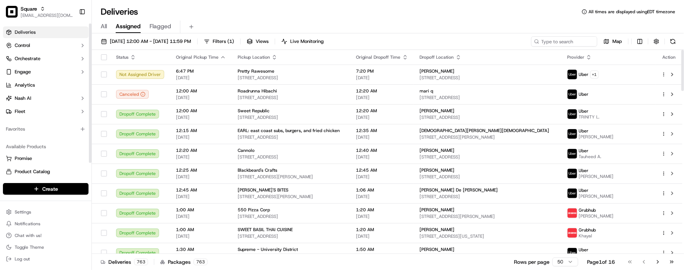
drag, startPoint x: 0, startPoint y: 0, endPoint x: 55, endPoint y: 139, distance: 149.5
click at [55, 139] on div "Available Products Promise Product Catalog Returns" at bounding box center [45, 166] width 91 height 56
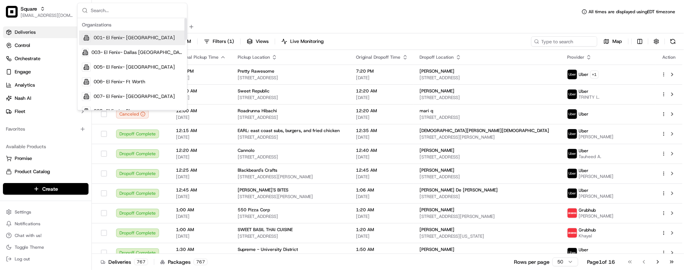
click at [173, 11] on input "text" at bounding box center [137, 10] width 92 height 15
click at [210, 8] on div "Deliveries All times are displayed using EDT timezone" at bounding box center [388, 12] width 592 height 12
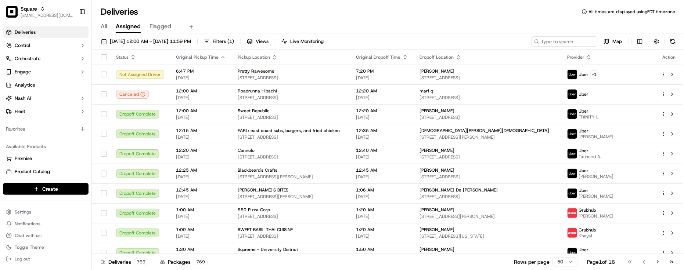
click at [167, 3] on div "Deliveries All times are displayed using EDT timezone All Assigned Flagged [DAT…" at bounding box center [388, 135] width 592 height 270
click at [59, 142] on div "Available Products" at bounding box center [46, 147] width 86 height 12
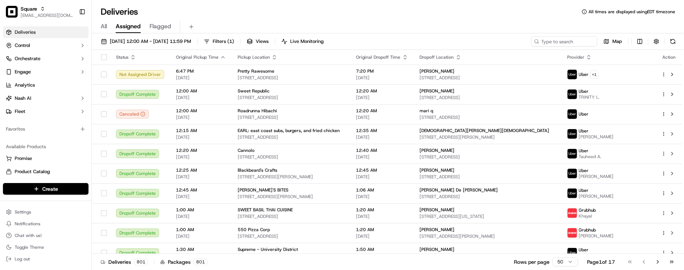
click at [288, 0] on div "Deliveries All times are displayed using EDT timezone All Assigned Flagged 09/1…" at bounding box center [388, 135] width 592 height 270
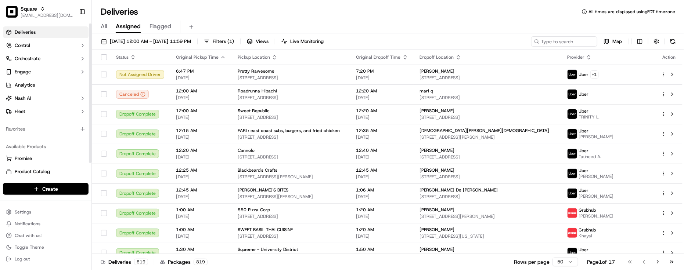
click at [48, 137] on div "Favorites" at bounding box center [45, 129] width 91 height 18
click at [371, 19] on div "All Assigned Flagged" at bounding box center [388, 26] width 592 height 16
click at [552, 34] on div "[DATE] 12:00 AM - [DATE] 11:59 PM Filters ( 1 ) Views Live Monitoring Map Statu…" at bounding box center [388, 152] width 592 height 238
click at [553, 36] on input at bounding box center [553, 41] width 88 height 10
paste input "7820304"
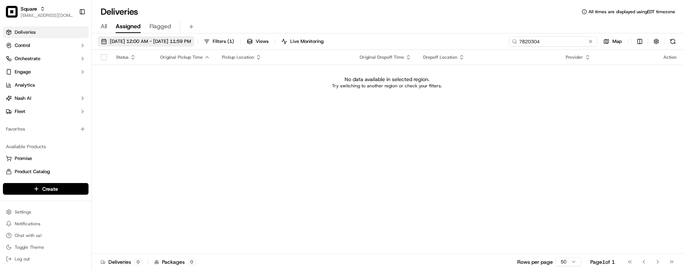
type input "7820304"
click at [171, 39] on span "[DATE] 12:00 AM - [DATE] 11:59 PM" at bounding box center [150, 41] width 81 height 7
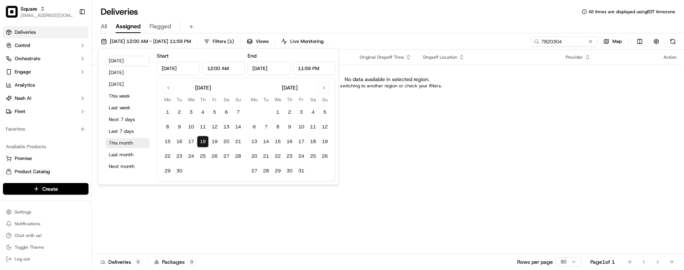
click at [131, 145] on button "This month" at bounding box center [127, 143] width 44 height 10
type input "[DATE]"
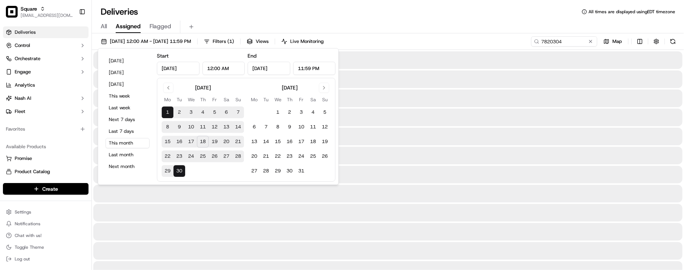
click at [482, 28] on div "All Assigned Flagged" at bounding box center [388, 27] width 592 height 13
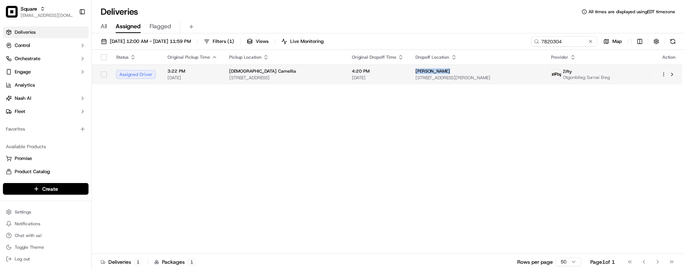
click at [419, 75] on td "Farah Elherazy 5407 Francy Adams Ct, Fairfax, VA 22032, USA" at bounding box center [477, 75] width 136 height 20
click at [478, 74] on div "Farah Elherazy" at bounding box center [477, 71] width 124 height 6
click at [512, 75] on span "5407 Francy Adams Ct, Fairfax, VA 22032, USA" at bounding box center [477, 78] width 124 height 6
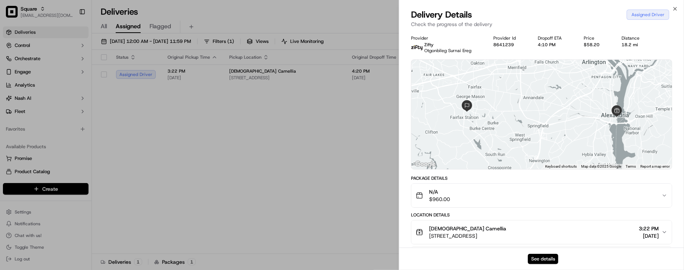
click at [546, 253] on div "See details" at bounding box center [541, 259] width 285 height 22
click at [539, 266] on div "See details" at bounding box center [541, 259] width 285 height 22
click at [537, 264] on button "See details" at bounding box center [543, 259] width 30 height 10
drag, startPoint x: 261, startPoint y: 153, endPoint x: 397, endPoint y: 116, distance: 140.7
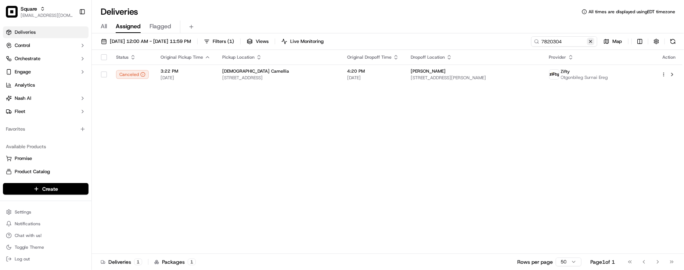
click at [590, 39] on button at bounding box center [590, 41] width 7 height 7
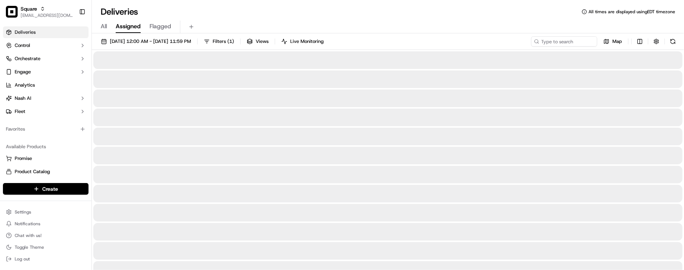
click at [513, 23] on div "All Assigned Flagged" at bounding box center [388, 27] width 592 height 13
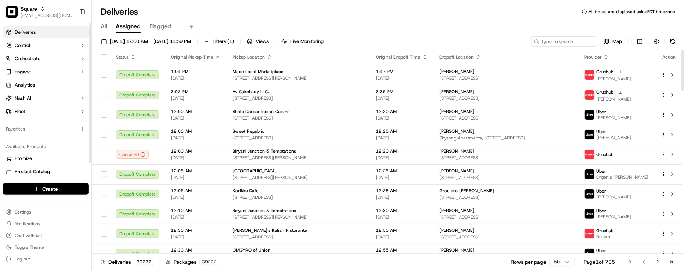
click at [38, 132] on div "Favorites" at bounding box center [46, 129] width 86 height 12
click at [350, 18] on div "All Assigned Flagged" at bounding box center [388, 26] width 592 height 16
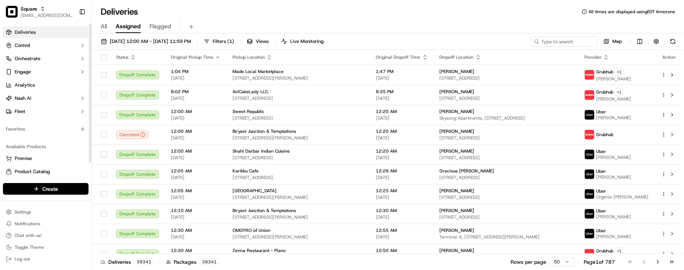
click at [61, 130] on div "Favorites" at bounding box center [46, 129] width 86 height 12
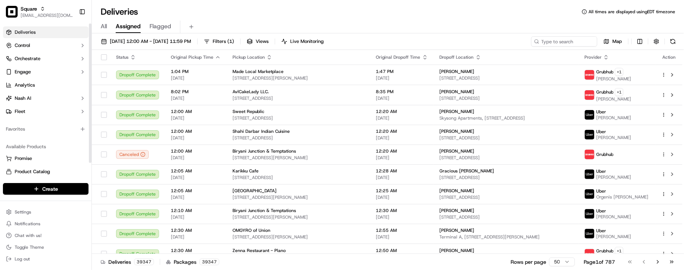
click at [46, 136] on div "Favorites" at bounding box center [45, 129] width 91 height 18
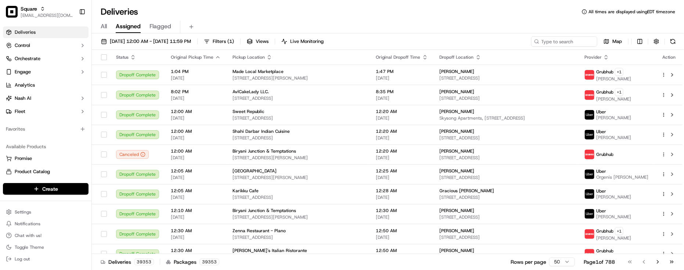
click at [180, 4] on div "Deliveries All times are displayed using EDT timezone All Assigned Flagged 09/0…" at bounding box center [388, 135] width 592 height 270
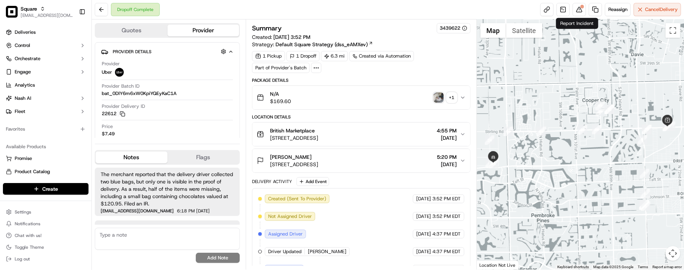
click at [575, 15] on button at bounding box center [578, 9] width 13 height 13
click at [437, 96] on img "button" at bounding box center [438, 98] width 10 height 10
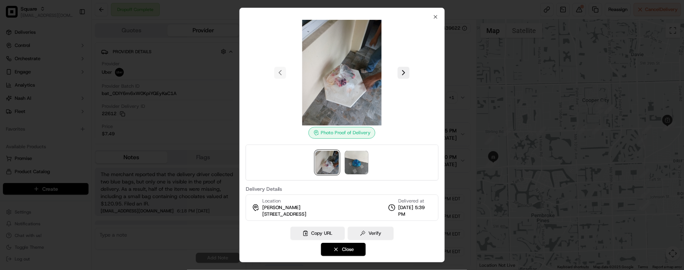
click at [328, 152] on img at bounding box center [327, 163] width 24 height 24
click at [357, 166] on img at bounding box center [357, 163] width 24 height 24
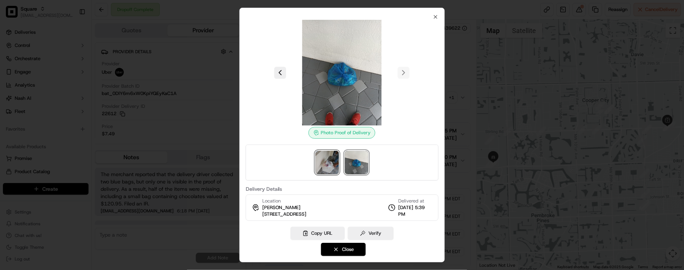
click at [328, 160] on img at bounding box center [327, 163] width 24 height 24
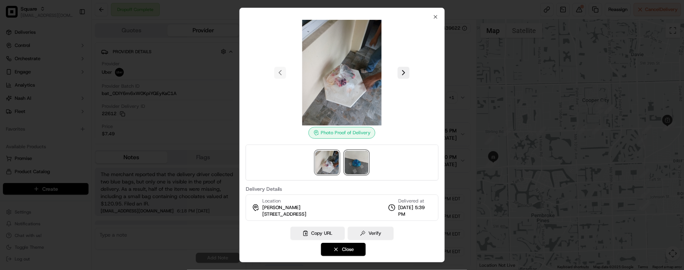
click at [356, 165] on img at bounding box center [357, 163] width 24 height 24
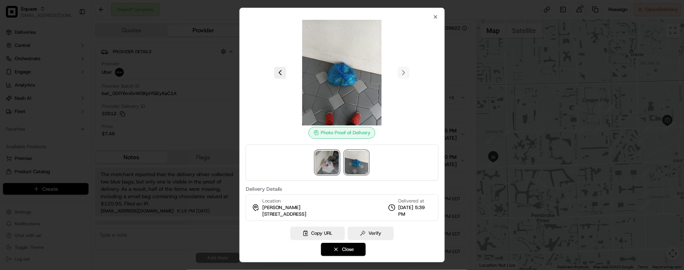
click at [323, 158] on img at bounding box center [327, 163] width 24 height 24
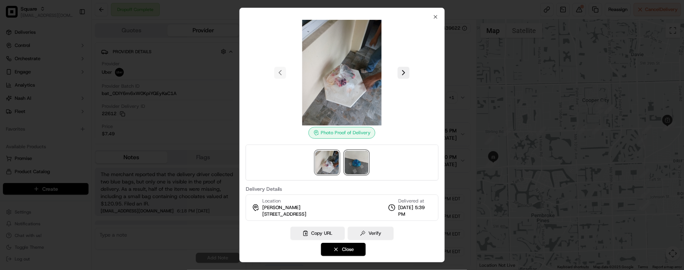
click at [361, 165] on img at bounding box center [357, 163] width 24 height 24
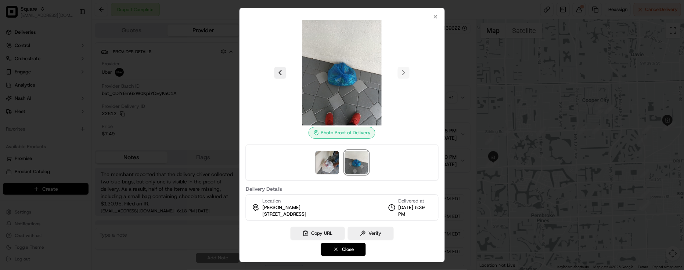
click at [439, 15] on div "Photo Proof of Delivery Delivery Details Location Kelly Arias 12850 Hunters Poi…" at bounding box center [341, 135] width 205 height 255
click at [436, 14] on icon "button" at bounding box center [435, 17] width 6 height 6
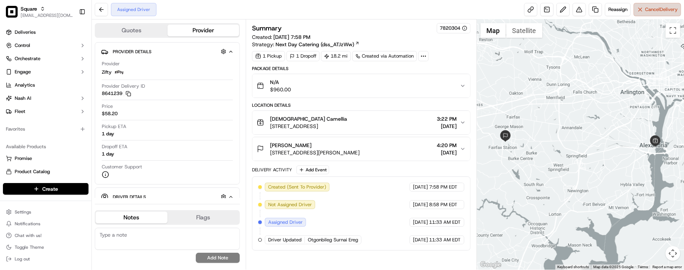
click at [646, 15] on button "Cancel Delivery" at bounding box center [656, 9] width 47 height 13
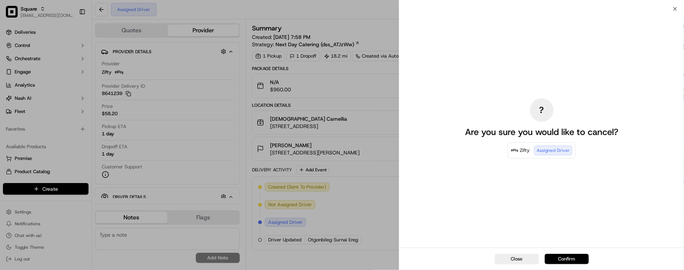
click at [565, 256] on button "Confirm" at bounding box center [567, 259] width 44 height 10
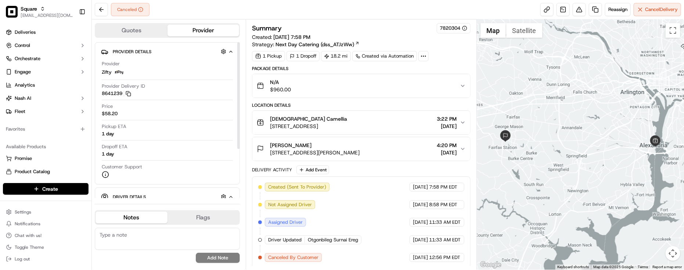
click at [153, 72] on div "Provider Zifty" at bounding box center [167, 69] width 131 height 16
click at [452, 95] on button "N/A $960.00" at bounding box center [361, 86] width 218 height 24
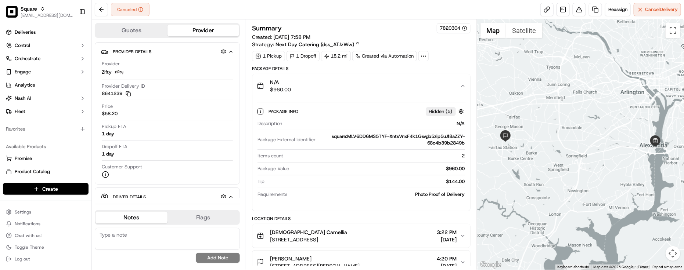
click at [451, 94] on button "N/A $960.00" at bounding box center [361, 86] width 218 height 24
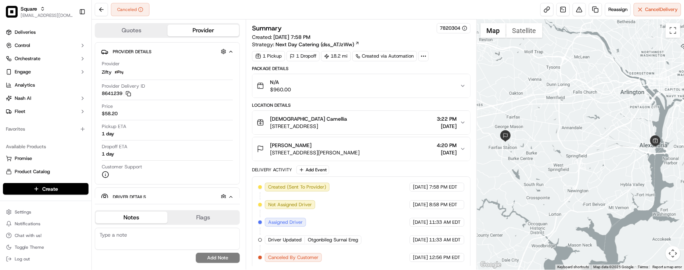
click at [462, 124] on icon "button" at bounding box center [463, 123] width 6 height 6
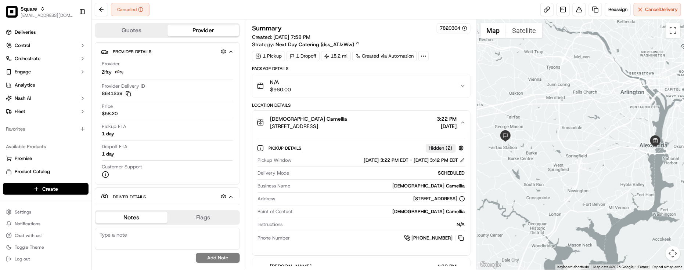
click at [461, 123] on icon "button" at bounding box center [463, 123] width 6 height 6
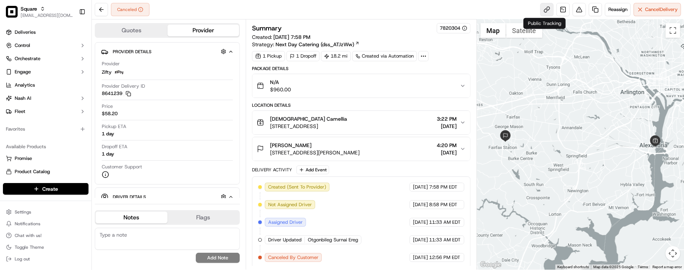
click at [542, 14] on link at bounding box center [546, 9] width 13 height 13
click at [274, 12] on div "Canceled Reassign Cancel Delivery" at bounding box center [388, 9] width 592 height 19
click at [443, 64] on div "Summary 7820304 Created: 09/12/2025 7:58 PM Strategy: Next Day Catering (dss_AT…" at bounding box center [361, 145] width 218 height 245
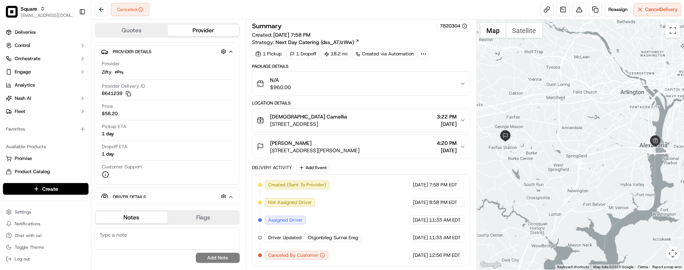
click at [383, 201] on div "Created (Sent To Provider) Zifty 09/12/2025 7:58 PM EDT Not Assigned Driver Zif…" at bounding box center [361, 220] width 206 height 79
click at [176, 117] on div "Price $58.20" at bounding box center [167, 110] width 131 height 14
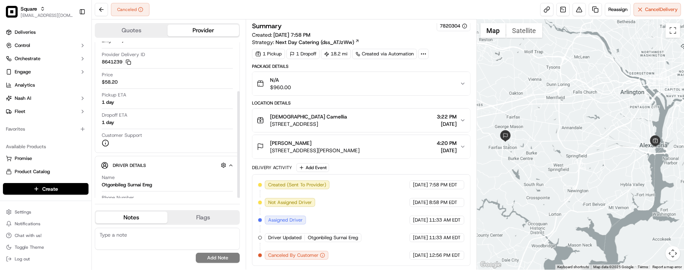
scroll to position [72, 0]
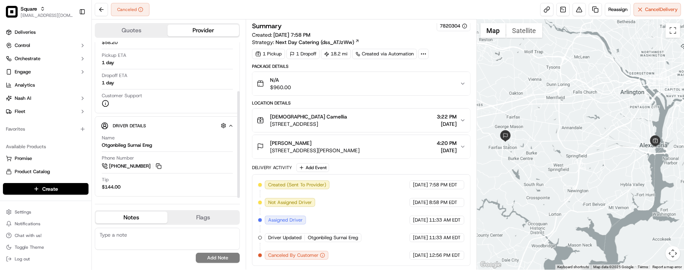
click at [172, 189] on div "Tip $144.00" at bounding box center [167, 184] width 131 height 14
click at [207, 100] on div "Customer Support" at bounding box center [167, 100] width 131 height 15
click at [405, 24] on div "Summary 7820304" at bounding box center [361, 26] width 218 height 10
click at [164, 234] on textarea at bounding box center [167, 239] width 145 height 22
paste textarea "Caller Information: Merchant -"
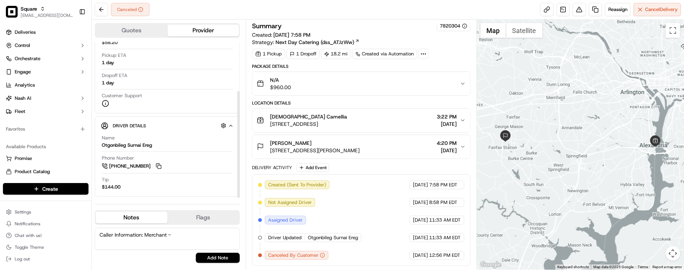
click at [206, 234] on textarea "Caller Information: Merchant -" at bounding box center [167, 239] width 145 height 22
paste textarea "Reason for call: Cancellation"
click at [116, 238] on textarea "Caller Information: Merchant - Reason for call: Cancellation" at bounding box center [167, 239] width 145 height 22
click at [153, 243] on textarea "Caller Information: Merchant - Reason for call: Cancelation" at bounding box center [167, 239] width 145 height 22
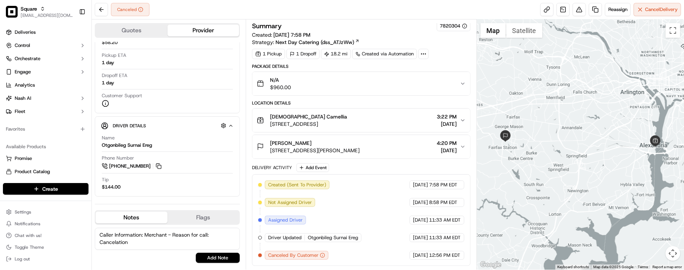
click at [160, 239] on textarea "Caller Information: Merchant - Reason for call: Cancelation" at bounding box center [167, 239] width 145 height 22
click at [114, 239] on textarea "Caller Information: Merchant - Reason for call: Cancelation" at bounding box center [167, 239] width 145 height 22
click at [149, 241] on textarea "Caller Information: Merchant - Reason for call: Cancellation" at bounding box center [167, 239] width 145 height 22
click at [211, 246] on textarea "Caller Information: Merchant - Reason for call: Cancellation" at bounding box center [167, 239] width 145 height 22
click at [207, 245] on textarea "Caller Information: Merchant - Reason for call: Cancellation" at bounding box center [167, 239] width 145 height 22
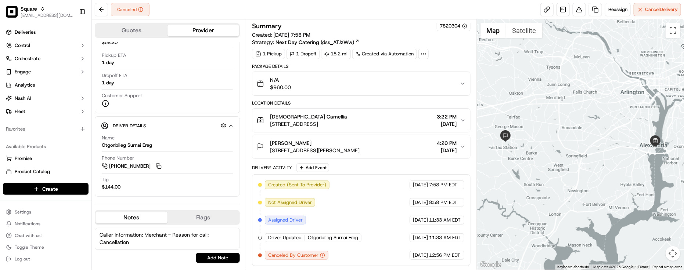
click at [194, 237] on textarea "Caller Information: Merchant - Reason for call: Cancellation" at bounding box center [167, 239] width 145 height 22
click at [196, 248] on textarea "Caller Information: Merchant - Reason for call: Cancellation - also requested a…" at bounding box center [167, 239] width 145 height 22
click at [169, 190] on div "Tip $144.00" at bounding box center [167, 184] width 131 height 14
click at [151, 247] on textarea "Caller Information: Merchant - Reason for call: Cancellation - also requested a…" at bounding box center [167, 239] width 145 height 22
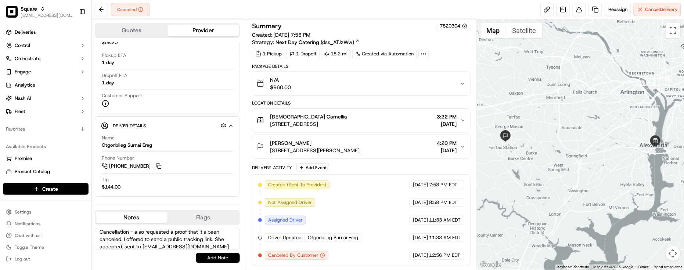
type textarea "Caller Information: Merchant - Reason for call: Cancellation - also requested a…"
click at [237, 258] on button "Add Note" at bounding box center [218, 258] width 44 height 10
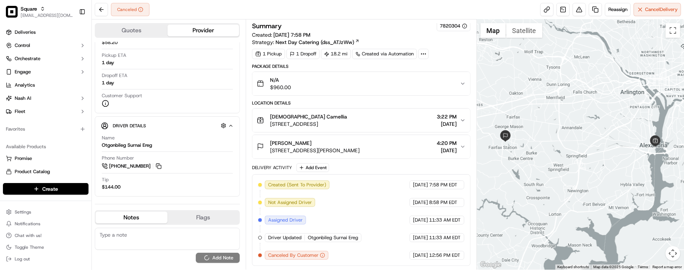
scroll to position [0, 0]
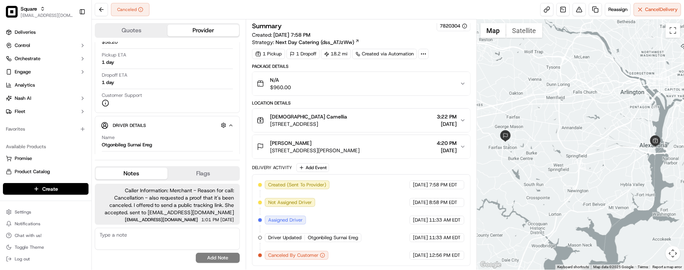
click at [268, 7] on div "Canceled Reassign Cancel Delivery" at bounding box center [388, 9] width 592 height 19
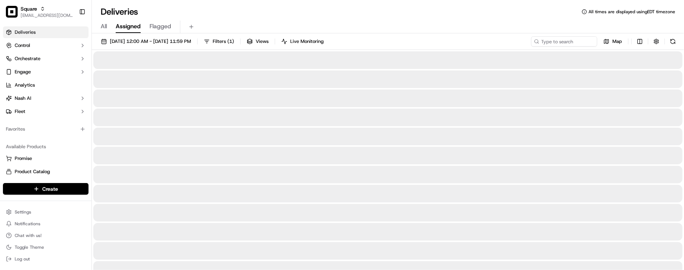
click at [184, 21] on div "All Assigned Flagged" at bounding box center [388, 27] width 592 height 13
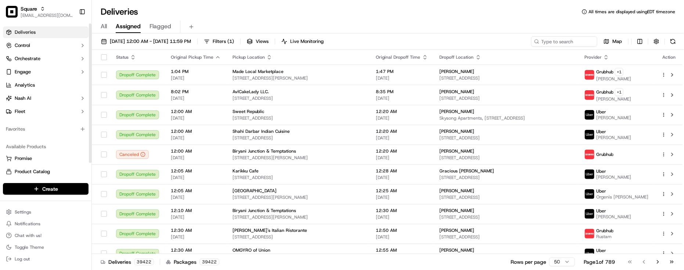
click at [54, 140] on div "Available Products Promise Product Catalog Returns" at bounding box center [45, 166] width 91 height 56
click at [57, 130] on div "Favorites" at bounding box center [46, 129] width 86 height 12
click at [223, 18] on div "Deliveries All times are displayed using EDT timezone All Assigned Flagged [DAT…" at bounding box center [388, 135] width 592 height 270
click at [223, 18] on div "All Assigned Flagged" at bounding box center [388, 26] width 592 height 16
click at [227, 17] on div "Deliveries All times are displayed using EDT timezone" at bounding box center [388, 12] width 592 height 12
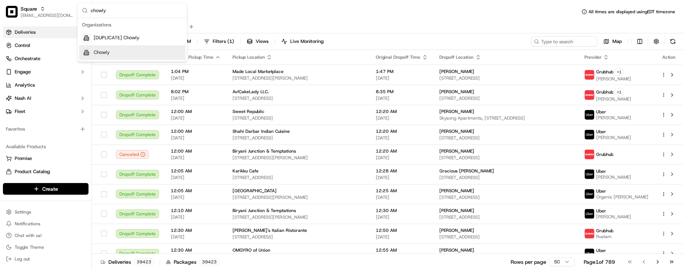
type input "chowly"
click at [133, 52] on div "Chowly" at bounding box center [132, 53] width 106 height 15
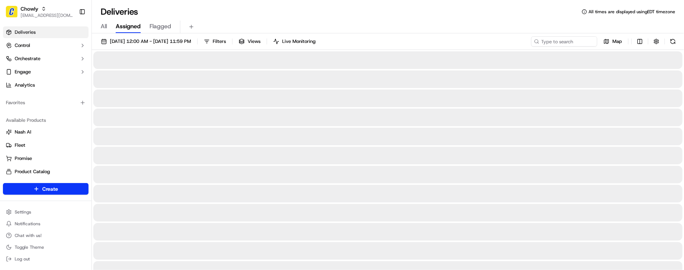
click at [321, 6] on div "Deliveries All times are displayed using EDT timezone" at bounding box center [388, 12] width 592 height 12
click at [330, 6] on div "Deliveries All times are displayed using EDT timezone" at bounding box center [388, 12] width 592 height 12
click at [544, 37] on input at bounding box center [553, 41] width 88 height 10
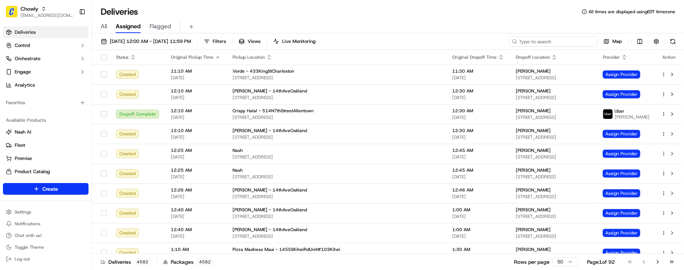
click at [545, 37] on input at bounding box center [553, 41] width 88 height 10
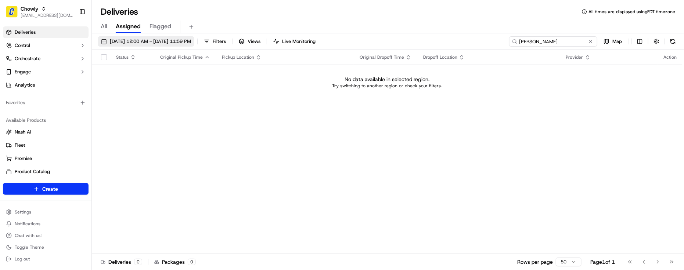
type input "Mary boyle"
click at [147, 44] on span "09/01/2025 12:00 AM - 09/30/2025 11:59 PM" at bounding box center [150, 41] width 81 height 7
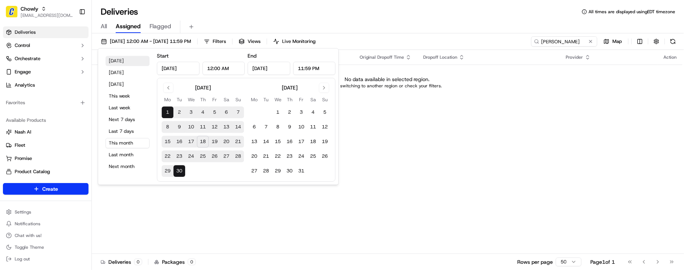
click at [118, 63] on button "Today" at bounding box center [127, 61] width 44 height 10
type input "Sep 18, 2025"
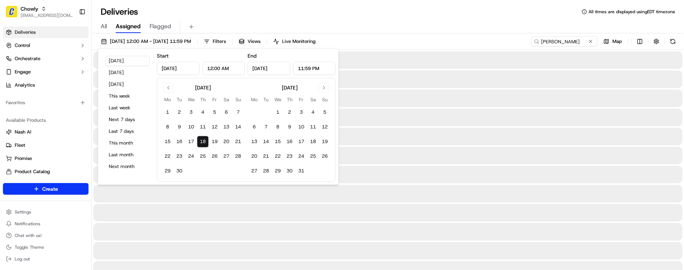
drag, startPoint x: 474, startPoint y: 19, endPoint x: 524, endPoint y: 17, distance: 49.6
click at [476, 19] on div "All Assigned Flagged" at bounding box center [388, 26] width 592 height 16
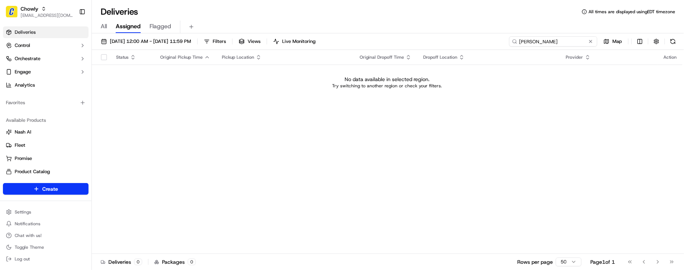
click at [586, 41] on input "Mary boyle" at bounding box center [553, 41] width 88 height 10
click at [554, 43] on input "Mary boyle" at bounding box center [553, 41] width 88 height 10
click at [553, 43] on input "Mary boyle" at bounding box center [553, 41] width 88 height 10
click at [564, 42] on input "Mary boyle" at bounding box center [553, 41] width 88 height 10
click at [567, 41] on input "Mary boyle" at bounding box center [553, 41] width 88 height 10
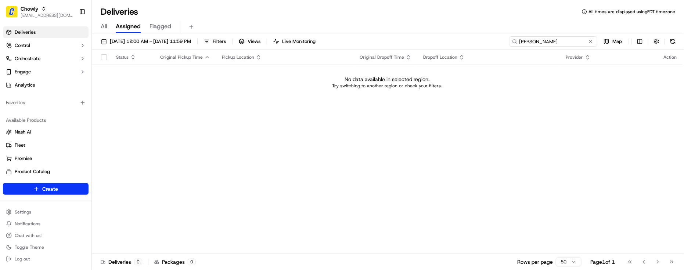
drag, startPoint x: 564, startPoint y: 37, endPoint x: 436, endPoint y: 36, distance: 128.5
click at [436, 36] on div "09/18/2025 12:00 AM - 09/18/2025 11:59 PM Filters Views Live Monitoring Mary bo…" at bounding box center [388, 152] width 592 height 238
type input "Z"
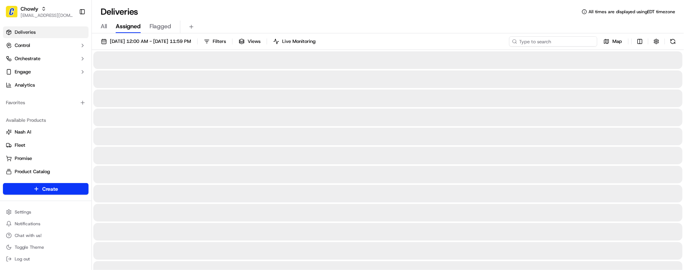
type input "M"
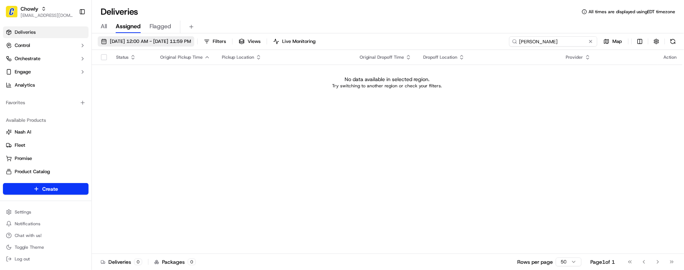
type input "Mary"
click at [179, 45] on button "09/18/2025 12:00 AM - 09/18/2025 11:59 PM" at bounding box center [146, 41] width 97 height 10
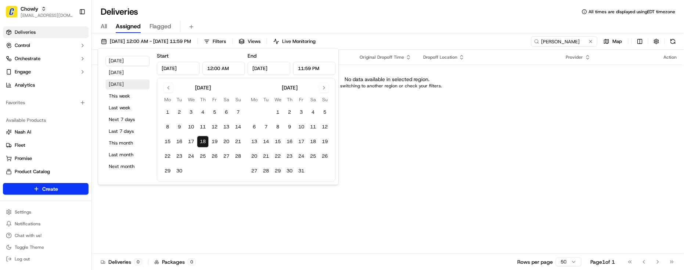
click at [126, 80] on button "Tomorrow" at bounding box center [127, 84] width 44 height 10
type input "Sep 19, 2025"
click at [395, 8] on div "Deliveries All times are displayed using EDT timezone" at bounding box center [388, 12] width 592 height 12
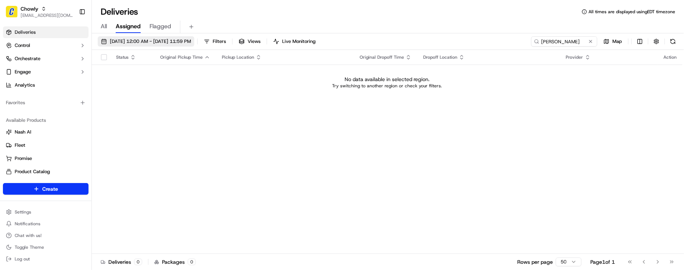
click at [194, 45] on button "09/19/2025 12:00 AM - 09/19/2025 11:59 PM" at bounding box center [146, 41] width 97 height 10
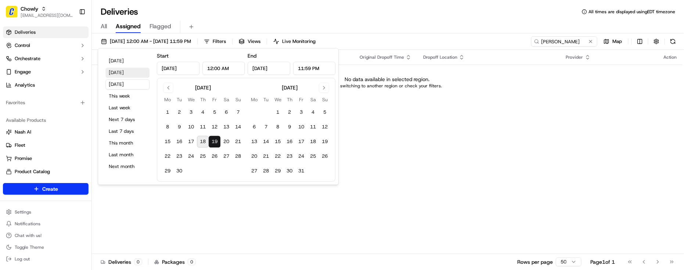
click at [121, 75] on button "Yesterday" at bounding box center [127, 73] width 44 height 10
type input "Sep 17, 2025"
click at [126, 61] on button "Today" at bounding box center [127, 61] width 44 height 10
type input "Sep 18, 2025"
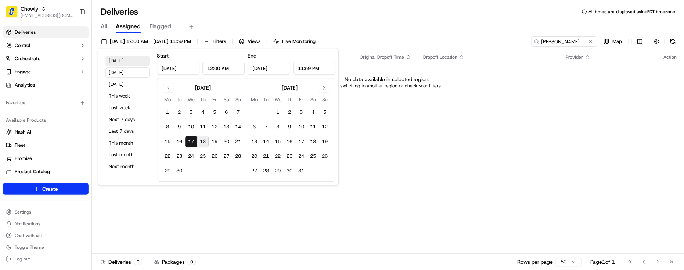
type input "Sep 18, 2025"
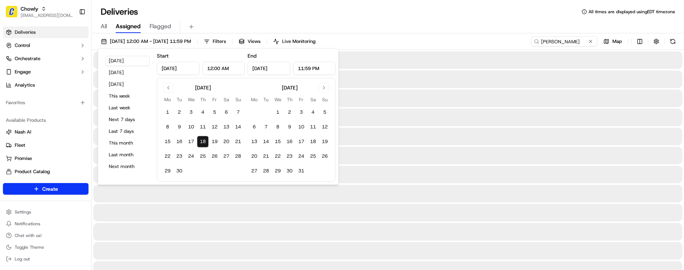
click at [384, 22] on div "All Assigned Flagged" at bounding box center [388, 27] width 592 height 13
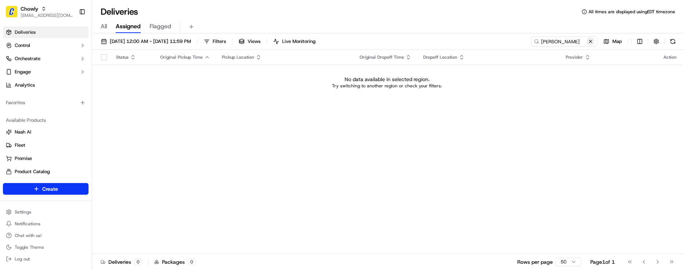
click at [590, 39] on button at bounding box center [590, 41] width 7 height 7
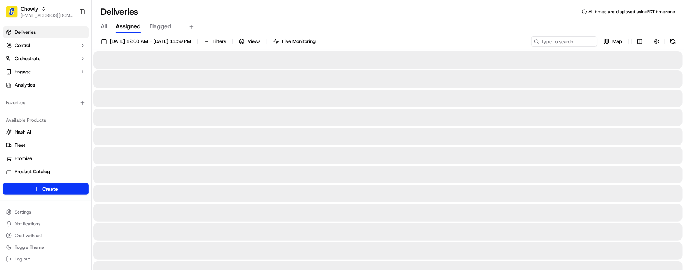
click at [429, 27] on div "All Assigned Flagged" at bounding box center [388, 27] width 592 height 13
click at [430, 26] on div "All Assigned Flagged" at bounding box center [388, 27] width 592 height 13
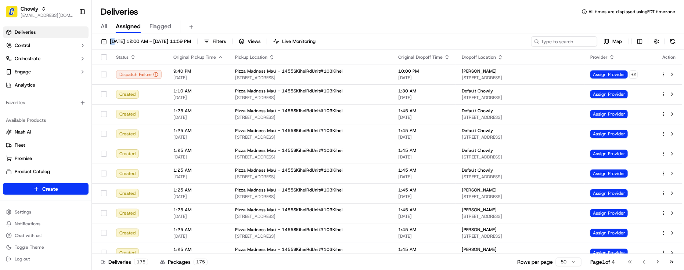
click at [430, 25] on div "All Assigned Flagged" at bounding box center [388, 27] width 592 height 13
click at [437, 24] on div "All Assigned Flagged" at bounding box center [388, 27] width 592 height 13
click at [556, 37] on input at bounding box center [553, 41] width 88 height 10
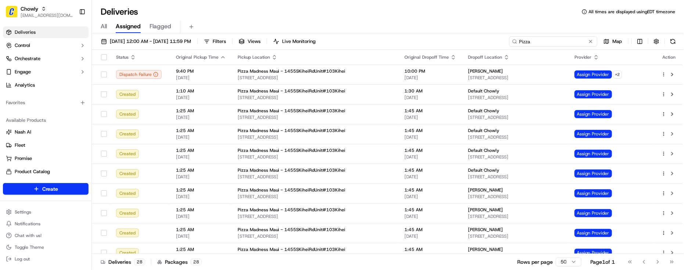
type input "Pizza"
click at [105, 25] on span "All" at bounding box center [104, 26] width 6 height 9
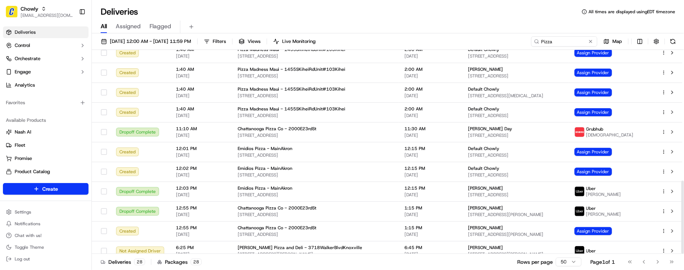
scroll to position [365, 0]
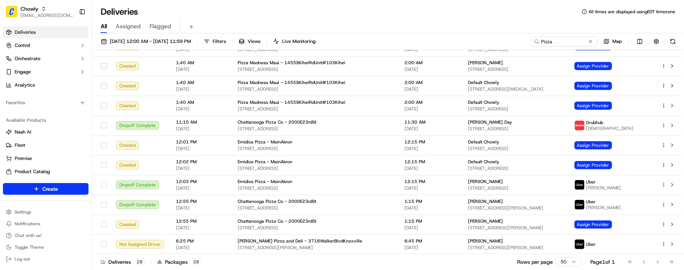
click at [553, 9] on div "Deliveries All times are displayed using EDT timezone" at bounding box center [388, 12] width 592 height 12
click at [588, 43] on button at bounding box center [590, 41] width 7 height 7
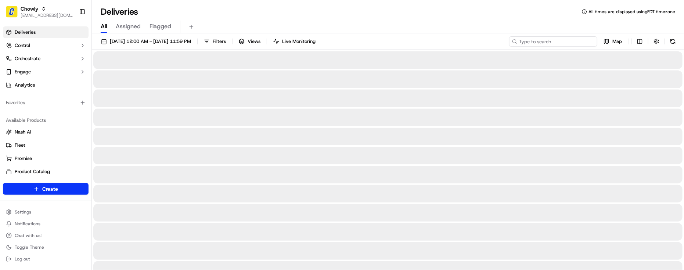
click at [584, 41] on input at bounding box center [553, 41] width 88 height 10
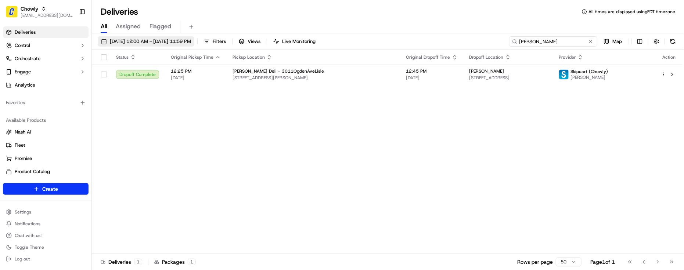
type input "Boyles"
click at [159, 39] on span "09/18/2025 12:00 AM - 09/18/2025 11:59 PM" at bounding box center [150, 41] width 81 height 7
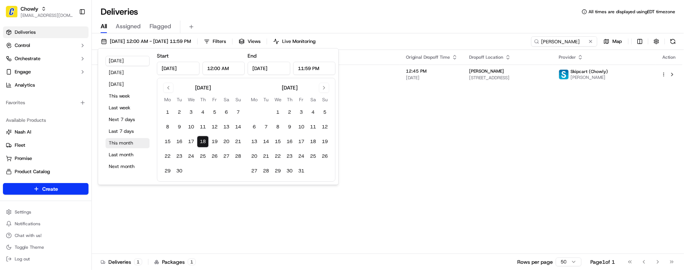
click at [127, 144] on button "This month" at bounding box center [127, 143] width 44 height 10
type input "Sep 1, 2025"
type input "Sep 30, 2025"
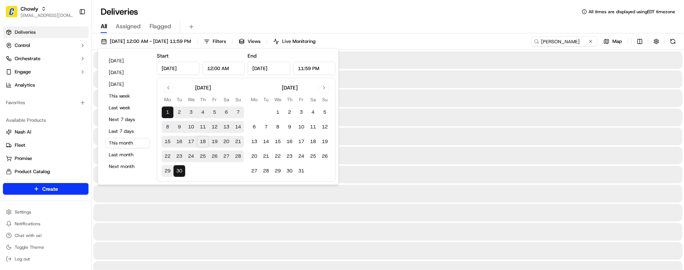
click at [416, 21] on div "All Assigned Flagged" at bounding box center [388, 27] width 592 height 13
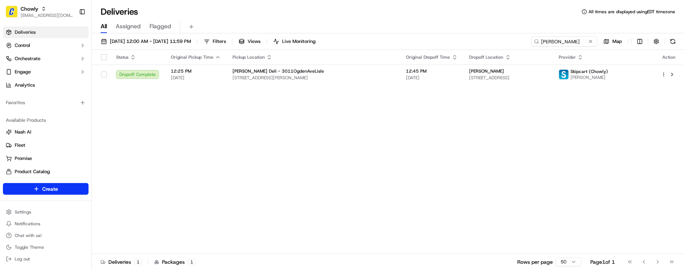
click at [416, 21] on div "All Assigned Flagged" at bounding box center [388, 27] width 592 height 13
click at [237, 173] on div "Status Original Pickup Time Pickup Location Original Dropoff Time Dropoff Locat…" at bounding box center [387, 152] width 590 height 204
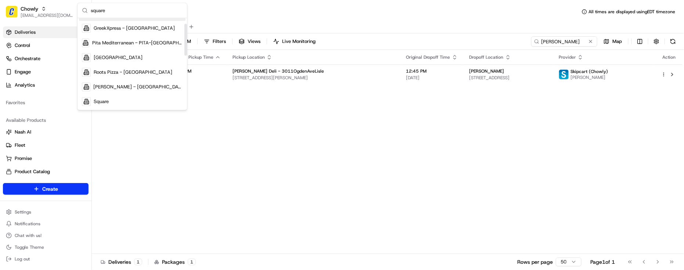
scroll to position [138, 0]
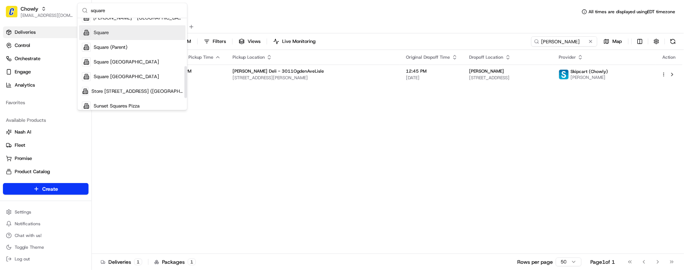
type input "square"
click at [108, 34] on span "Square" at bounding box center [101, 32] width 15 height 7
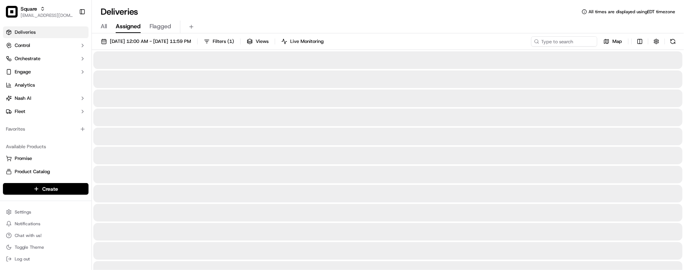
click at [566, 37] on input at bounding box center [553, 41] width 88 height 10
type input "Boyles"
click at [346, 10] on div "Deliveries All times are displayed using EDT timezone" at bounding box center [388, 12] width 592 height 12
drag, startPoint x: 395, startPoint y: 6, endPoint x: 390, endPoint y: 6, distance: 4.4
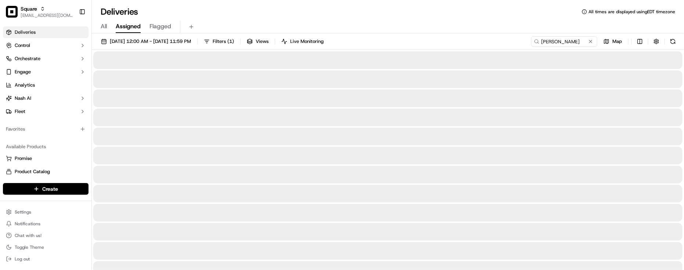
click at [395, 4] on div "Deliveries All times are displayed using EDT timezone All Assigned Flagged 09/0…" at bounding box center [388, 135] width 592 height 270
click at [232, 21] on div "All Assigned Flagged" at bounding box center [388, 27] width 592 height 13
click at [561, 38] on input "Boyles" at bounding box center [553, 41] width 88 height 10
drag, startPoint x: 453, startPoint y: 14, endPoint x: 431, endPoint y: 16, distance: 22.1
click at [453, 15] on div "Deliveries All times are displayed using EDT timezone" at bounding box center [388, 12] width 592 height 12
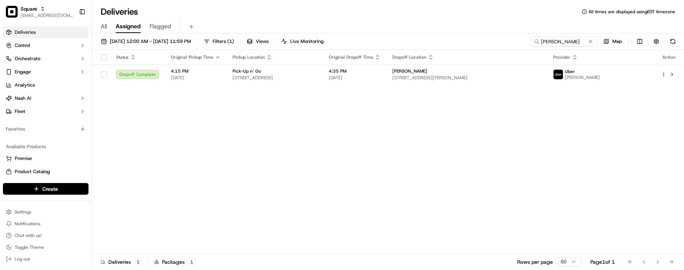
click at [100, 28] on div "All Assigned Flagged" at bounding box center [388, 27] width 592 height 13
click at [103, 26] on span "All" at bounding box center [104, 26] width 6 height 9
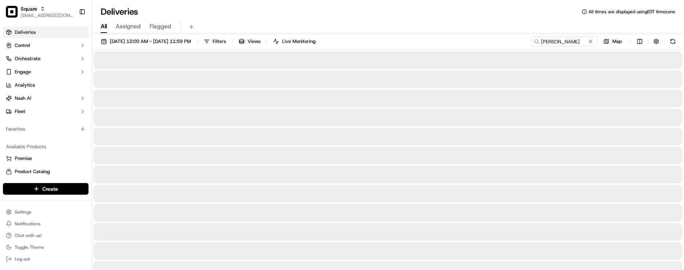
click at [536, 33] on div "All Assigned Flagged" at bounding box center [388, 27] width 592 height 13
click at [515, 22] on div "All Assigned Flagged" at bounding box center [388, 27] width 592 height 13
click at [517, 19] on div "All Assigned Flagged" at bounding box center [388, 26] width 592 height 16
click at [568, 47] on div "09/01/2025 12:00 AM - 09/30/2025 11:59 PM Filters Views Live Monitoring Boyles …" at bounding box center [388, 43] width 592 height 14
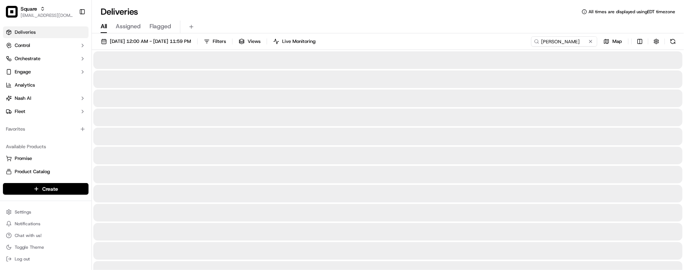
click at [436, 23] on div "All Assigned Flagged" at bounding box center [388, 27] width 592 height 13
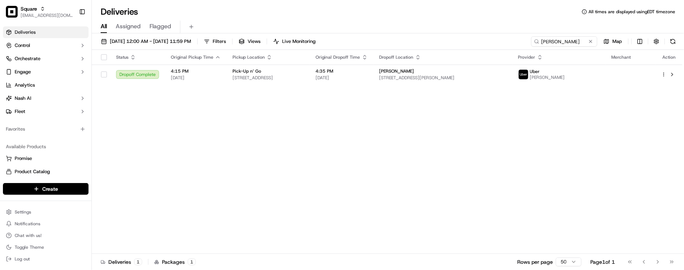
click at [477, 28] on div "All Assigned Flagged" at bounding box center [388, 27] width 592 height 13
click at [478, 27] on div "All Assigned Flagged" at bounding box center [388, 27] width 592 height 13
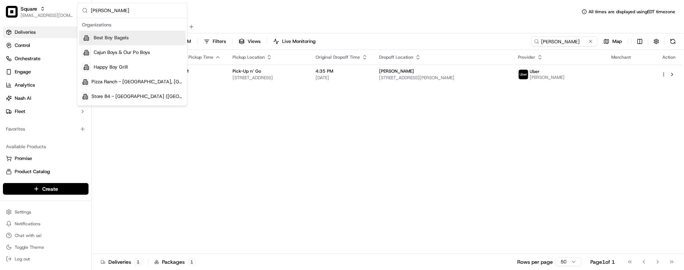
type input "Boyles"
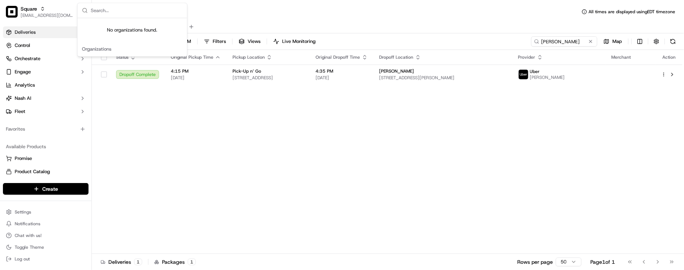
click at [252, 15] on div "Deliveries All times are displayed using EDT timezone" at bounding box center [388, 12] width 592 height 12
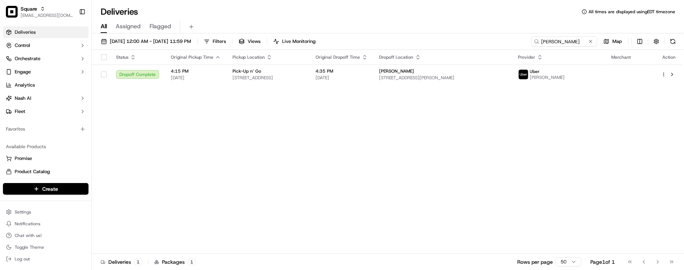
click at [259, 18] on div "All Assigned Flagged" at bounding box center [388, 26] width 592 height 16
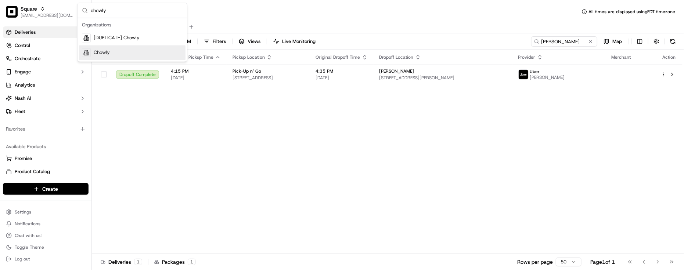
type input "chowly"
click at [102, 56] on div "Chowly" at bounding box center [132, 53] width 106 height 15
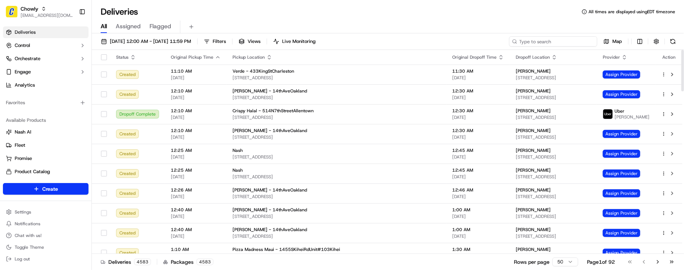
click at [552, 41] on input at bounding box center [553, 41] width 88 height 10
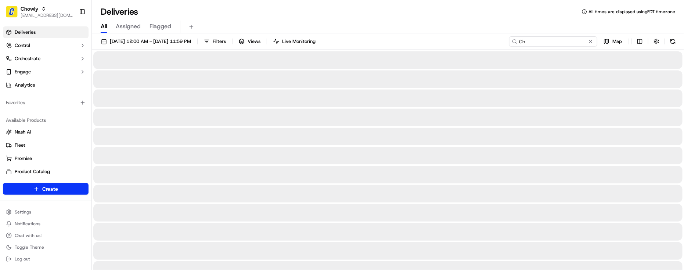
type input "C"
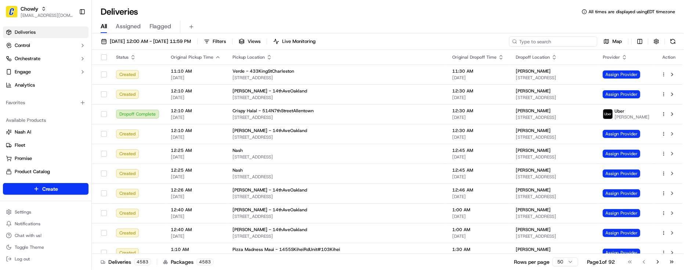
type input "C"
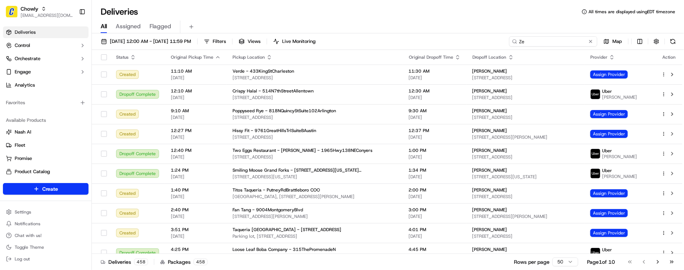
type input "Z"
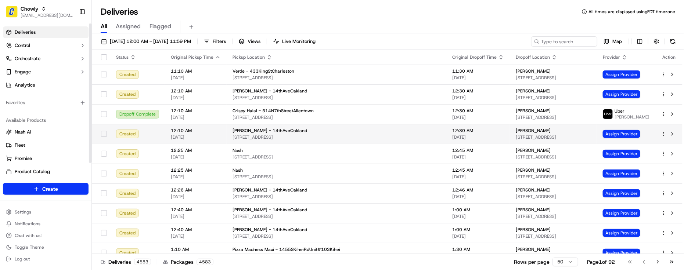
click at [90, 134] on div at bounding box center [90, 94] width 3 height 140
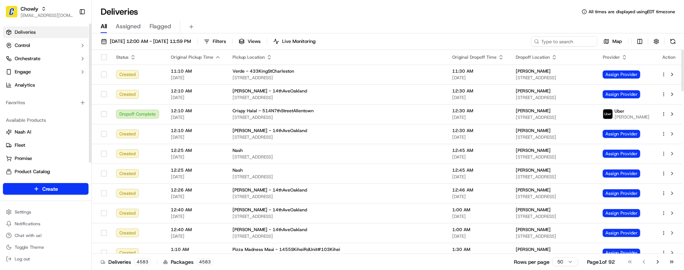
click at [391, 19] on div "All Assigned Flagged" at bounding box center [388, 26] width 592 height 16
click at [559, 41] on input at bounding box center [553, 41] width 88 height 10
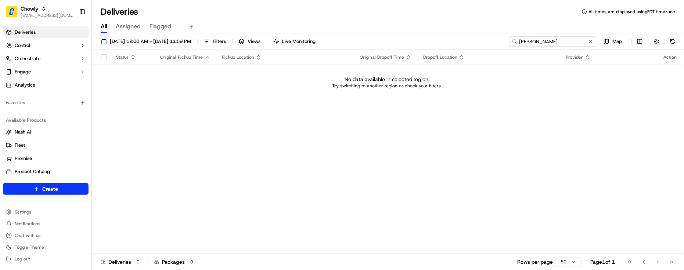
type input "Mary Boyles"
click at [179, 47] on div "09/01/2025 12:00 AM - 09/30/2025 11:59 PM Filters Views Live Monitoring Mary Bo…" at bounding box center [388, 43] width 592 height 14
click at [181, 41] on span "09/01/2025 12:00 AM - 09/30/2025 11:59 PM" at bounding box center [150, 41] width 81 height 7
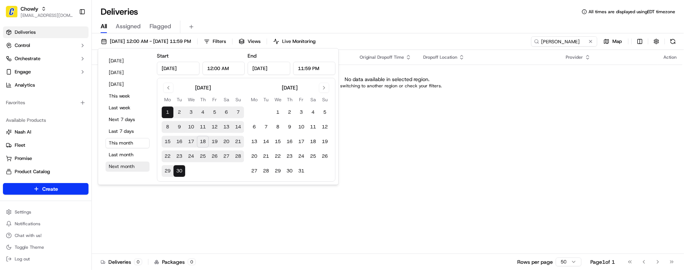
click at [133, 164] on button "Next month" at bounding box center [127, 167] width 44 height 10
type input "Oct 1, 2025"
type input "Oct 31, 2025"
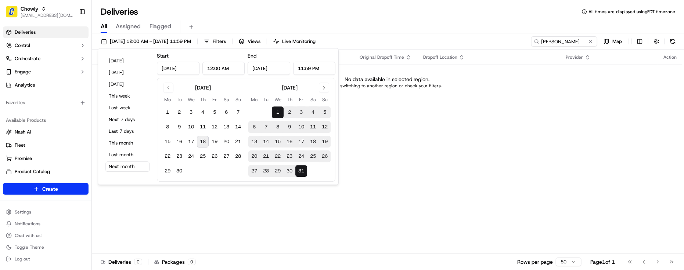
click at [476, 15] on div "Deliveries All times are displayed using EDT timezone" at bounding box center [388, 12] width 592 height 12
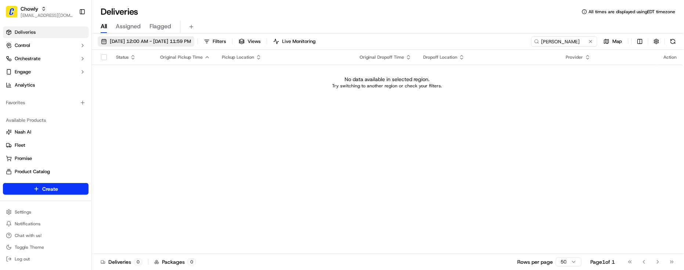
click at [167, 43] on span "10/01/2025 12:00 AM - 10/31/2025 11:59 PM" at bounding box center [150, 41] width 81 height 7
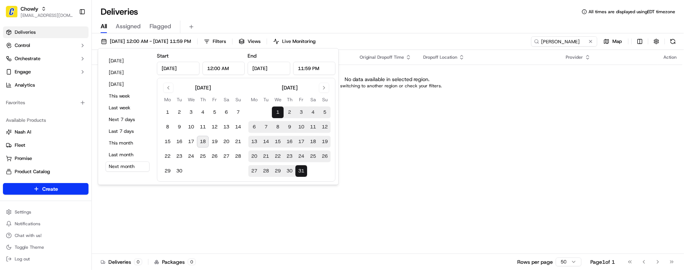
click at [590, 40] on button at bounding box center [590, 41] width 7 height 7
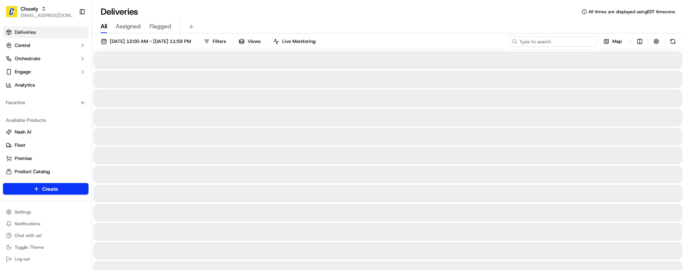
click at [590, 39] on input at bounding box center [553, 41] width 88 height 10
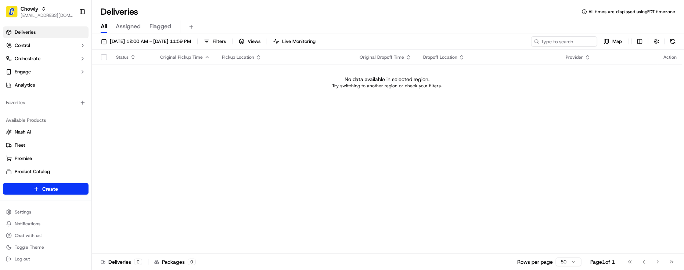
click at [479, 8] on div "Deliveries All times are displayed using EDT timezone" at bounding box center [388, 12] width 592 height 12
click at [362, 18] on div "All Assigned Flagged" at bounding box center [388, 26] width 592 height 16
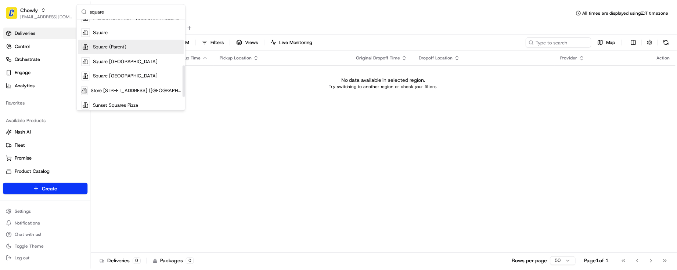
scroll to position [126, 0]
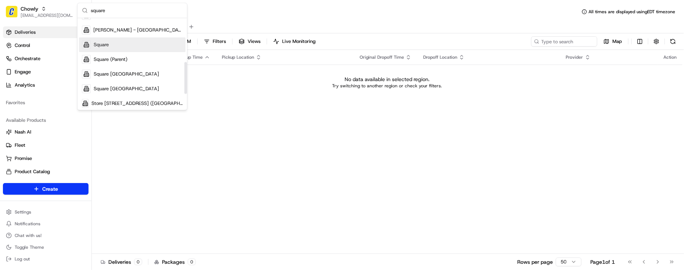
type input "square"
click at [113, 52] on div "Square (Parent)" at bounding box center [132, 59] width 106 height 15
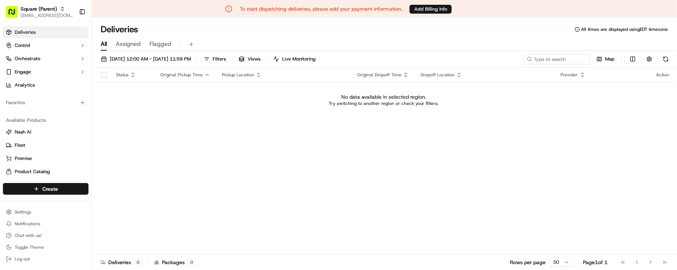
click at [213, 22] on div "Deliveries All times are displayed using EDT timezone All Assigned Flagged 10/0…" at bounding box center [384, 153] width 585 height 270
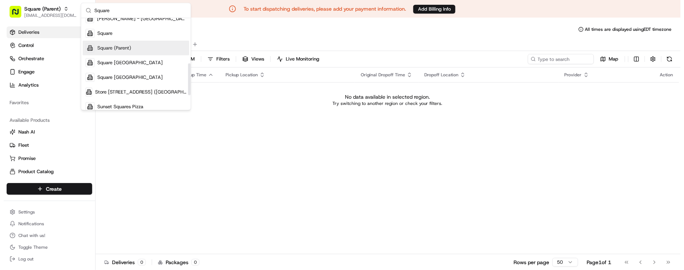
scroll to position [138, 0]
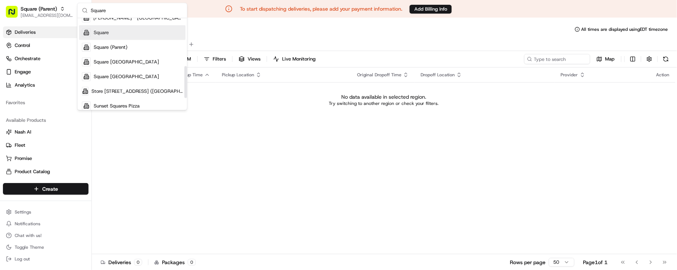
type input "Square"
click at [122, 34] on div "Square" at bounding box center [132, 32] width 106 height 15
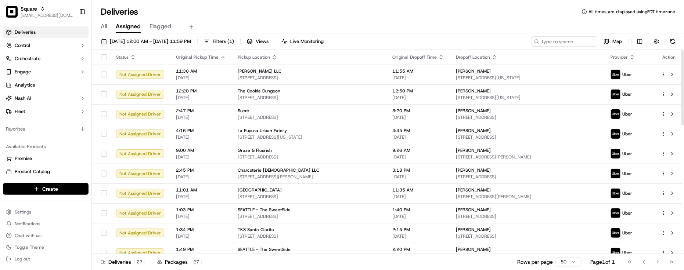
click at [175, 12] on div "Deliveries All times are displayed using EDT timezone" at bounding box center [388, 12] width 592 height 12
click at [172, 13] on div "Deliveries All times are displayed using EDT timezone" at bounding box center [388, 12] width 592 height 12
click at [165, 46] on button "10/01/2025 12:00 AM - 10/31/2025 11:59 PM" at bounding box center [146, 41] width 97 height 10
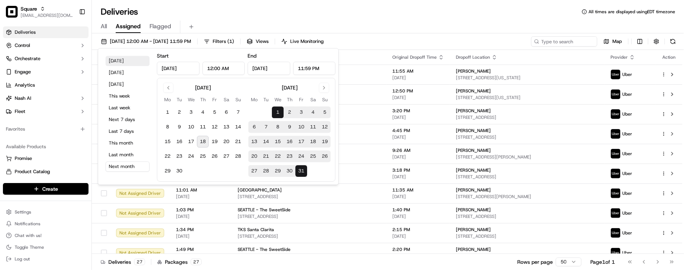
click at [148, 60] on button "Today" at bounding box center [127, 61] width 44 height 10
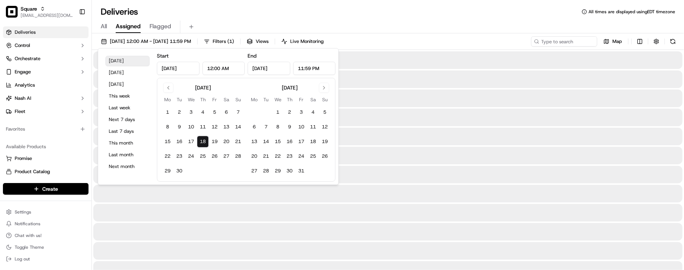
type input "Sep 18, 2025"
click at [351, 28] on div "All Assigned Flagged" at bounding box center [388, 27] width 592 height 13
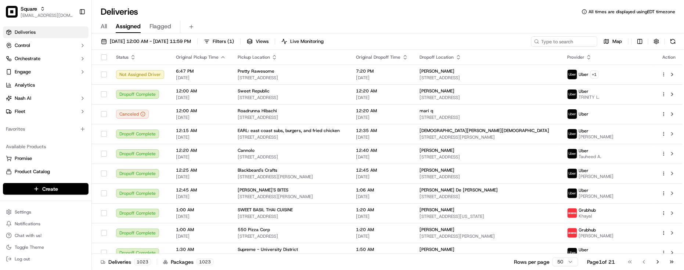
click at [432, 15] on div "Deliveries All times are displayed using EDT timezone" at bounding box center [388, 12] width 592 height 12
click at [26, 142] on div "Available Products" at bounding box center [46, 147] width 86 height 12
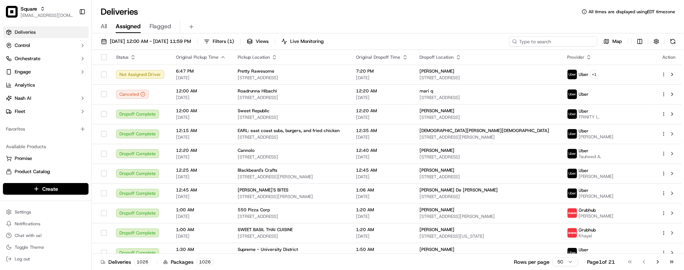
click at [584, 37] on input at bounding box center [553, 41] width 88 height 10
paste input "5850674"
type input "5850674"
click at [492, 16] on div "Deliveries All times are displayed using EDT timezone" at bounding box center [388, 12] width 592 height 12
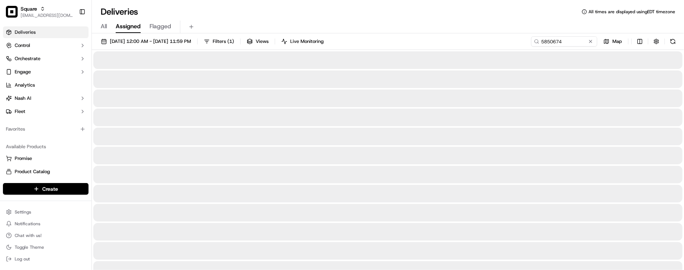
click at [467, 15] on div "Deliveries All times are displayed using EDT timezone" at bounding box center [388, 12] width 592 height 12
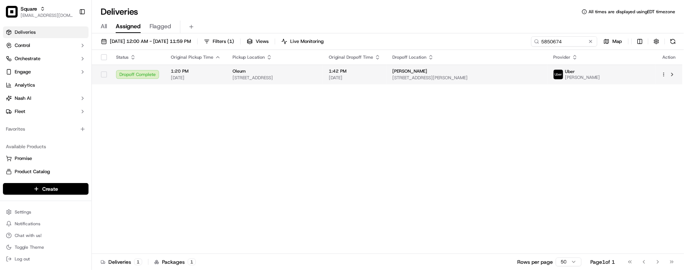
click at [438, 78] on td "Patricia Mitchell 2 N Charles St, Baltimore, MD 21201, USA" at bounding box center [466, 75] width 161 height 20
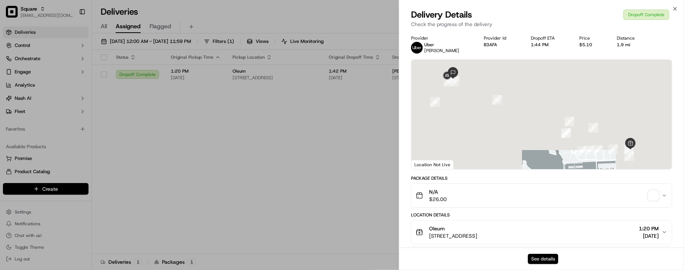
click at [546, 256] on button "See details" at bounding box center [543, 259] width 30 height 10
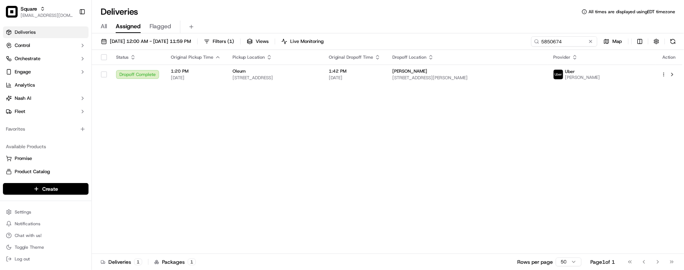
click at [399, 16] on div "Deliveries All times are displayed using EDT timezone" at bounding box center [388, 12] width 592 height 12
click at [593, 44] on button at bounding box center [590, 41] width 7 height 7
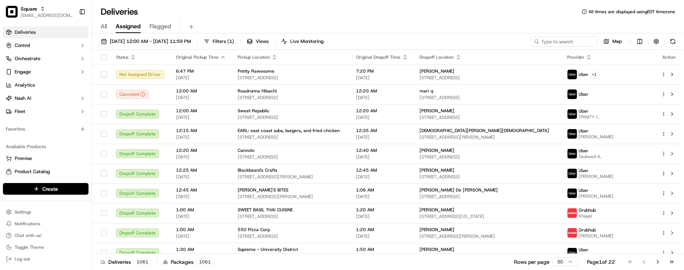
click at [158, 6] on div "Deliveries All times are displayed using EDT timezone" at bounding box center [388, 12] width 592 height 12
click at [162, 6] on div "Deliveries All times are displayed using EDT timezone" at bounding box center [388, 12] width 592 height 12
click at [168, 3] on div "Deliveries All times are displayed using EDT timezone All Assigned Flagged 09/1…" at bounding box center [388, 135] width 592 height 270
click at [469, 262] on div "Deliveries 1112 Packages 1112 Rows per page 50 Page 1 of 23 Go to first page Go…" at bounding box center [388, 262] width 592 height 17
click at [180, 11] on div "Deliveries All times are displayed using EDT timezone" at bounding box center [388, 12] width 592 height 12
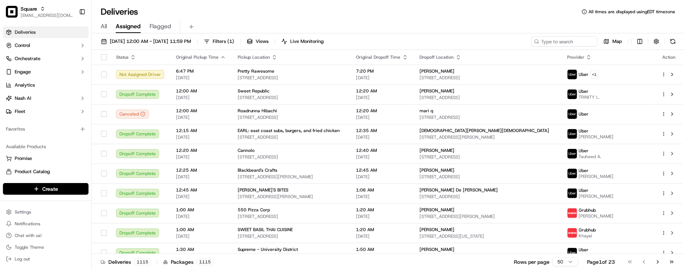
click at [166, 10] on div "Deliveries All times are displayed using EDT timezone" at bounding box center [388, 12] width 592 height 12
drag, startPoint x: 75, startPoint y: 266, endPoint x: 76, endPoint y: 252, distance: 14.4
click at [75, 266] on div "Settings Notifications Chat with us! Toggle Theme Log out" at bounding box center [45, 235] width 91 height 63
click at [267, 262] on div "Deliveries 1180 Packages 1180 Rows per page 50 Page 1 of 24 Go to first page Go…" at bounding box center [388, 262] width 592 height 17
click at [285, 9] on div "Deliveries All times are displayed using EDT timezone" at bounding box center [388, 12] width 592 height 12
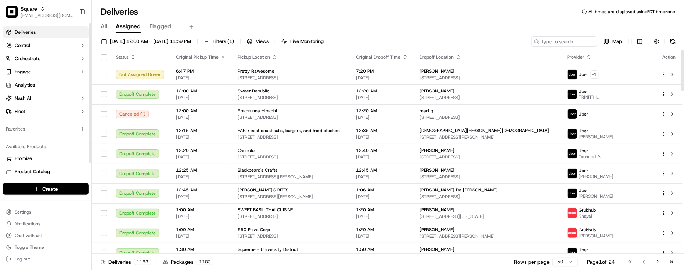
click at [53, 134] on div "Favorites" at bounding box center [46, 129] width 86 height 12
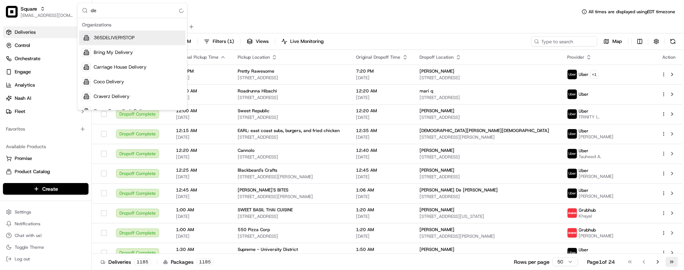
type input "d"
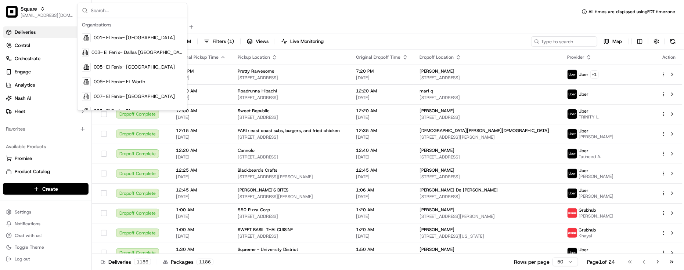
click at [271, 8] on div "Deliveries All times are displayed using EDT timezone" at bounding box center [388, 12] width 592 height 12
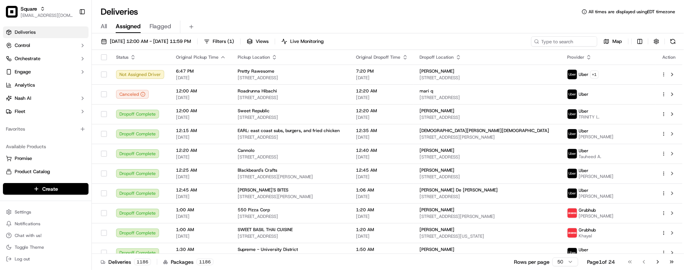
drag, startPoint x: 213, startPoint y: 0, endPoint x: 382, endPoint y: 6, distance: 169.0
click at [384, 7] on div "Deliveries All times are displayed using EDT timezone" at bounding box center [388, 12] width 592 height 12
click at [164, 12] on div "Deliveries All times are displayed using EDT timezone" at bounding box center [388, 12] width 592 height 12
click at [551, 35] on div "09/18/2025 12:00 AM - 09/18/2025 11:59 PM Filters ( 1 ) Views Live Monitoring M…" at bounding box center [388, 152] width 592 height 238
click at [548, 38] on input at bounding box center [553, 41] width 88 height 10
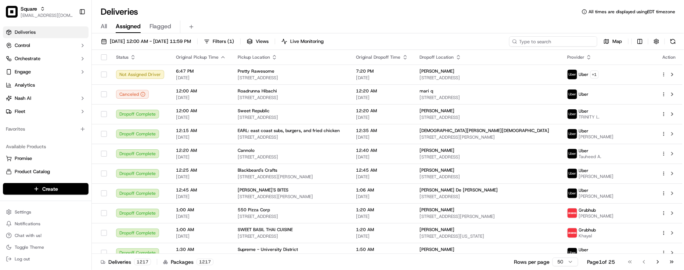
paste input "5850674"
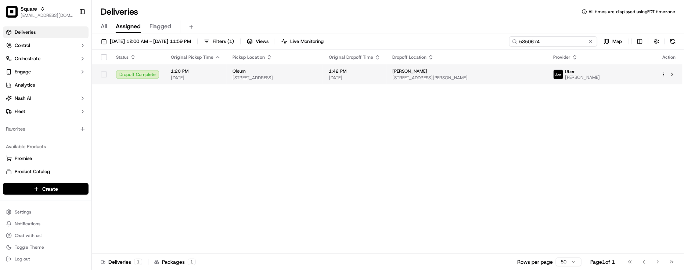
type input "5850674"
click at [380, 71] on span "1:42 PM" at bounding box center [355, 71] width 52 height 6
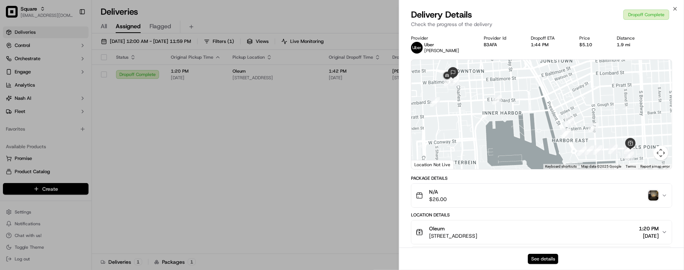
click at [552, 263] on button "See details" at bounding box center [543, 259] width 30 height 10
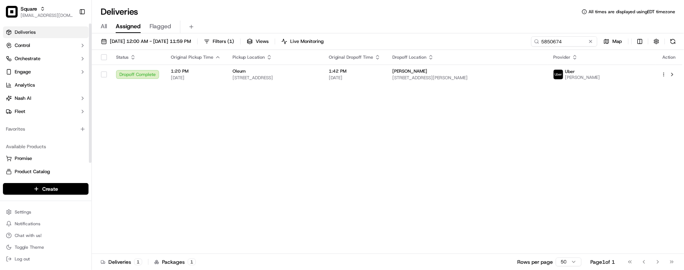
click at [294, 177] on div "Status Original Pickup Time Pickup Location Original Dropoff Time Dropoff Locat…" at bounding box center [387, 152] width 590 height 204
click at [608, 176] on div "Status Original Pickup Time Pickup Location Original Dropoff Time Dropoff Locat…" at bounding box center [387, 152] width 590 height 204
click at [576, 185] on div "Status Original Pickup Time Pickup Location Original Dropoff Time Dropoff Locat…" at bounding box center [387, 152] width 590 height 204
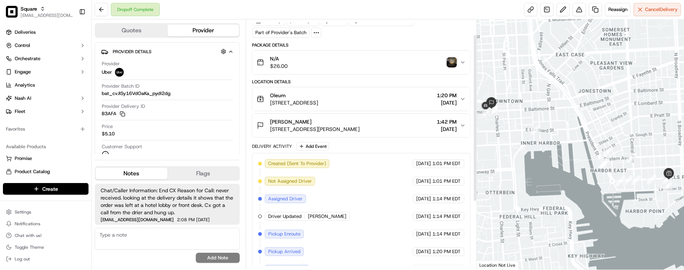
scroll to position [46, 0]
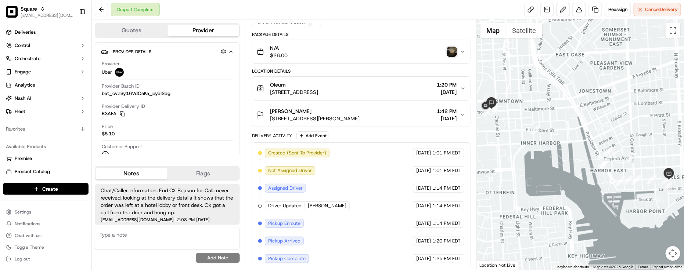
click at [375, 182] on div "Created (Sent To Provider) Uber [DATE] 1:01 PM EDT Not Assigned Driver Uber [DA…" at bounding box center [361, 242] width 206 height 186
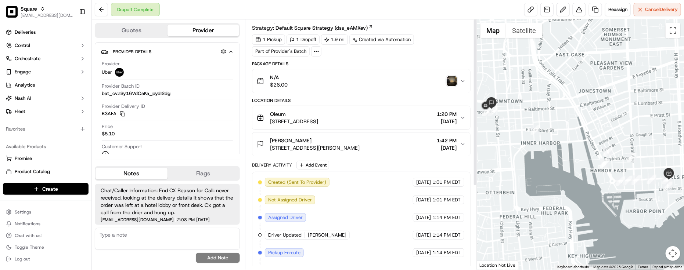
scroll to position [0, 0]
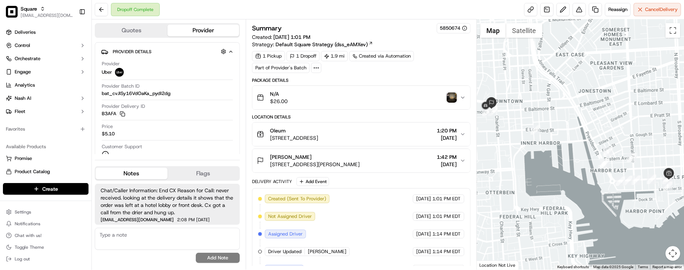
click at [437, 165] on span "[DATE]" at bounding box center [447, 164] width 20 height 7
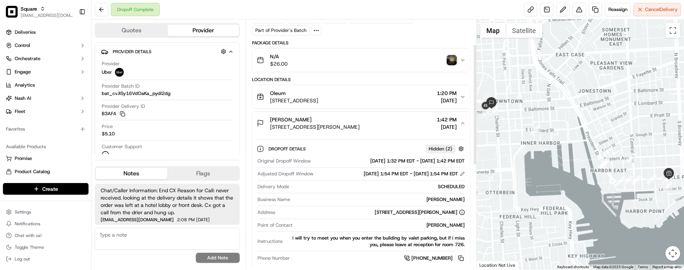
scroll to position [92, 0]
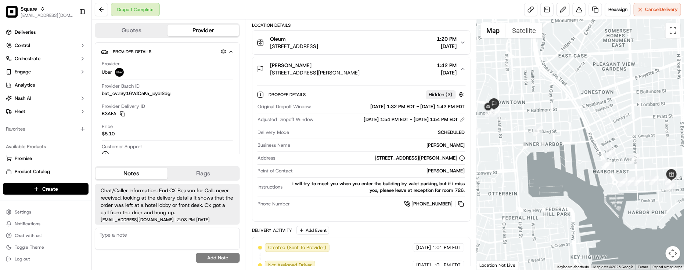
click at [506, 151] on div at bounding box center [580, 144] width 207 height 250
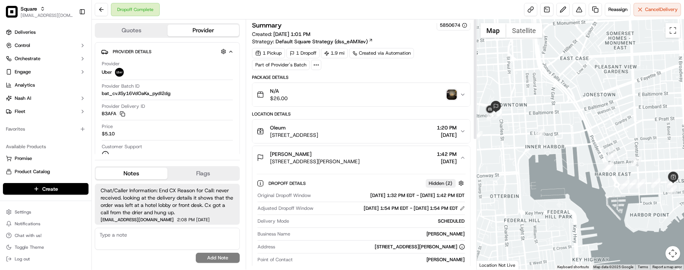
scroll to position [0, 0]
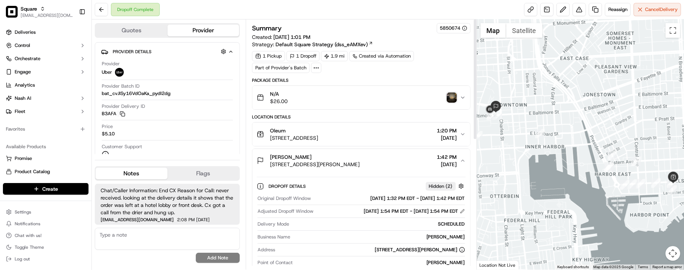
click at [452, 94] on img "button" at bounding box center [452, 98] width 10 height 10
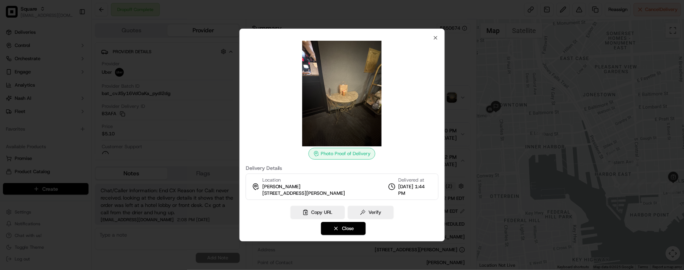
click at [460, 67] on div at bounding box center [342, 135] width 684 height 270
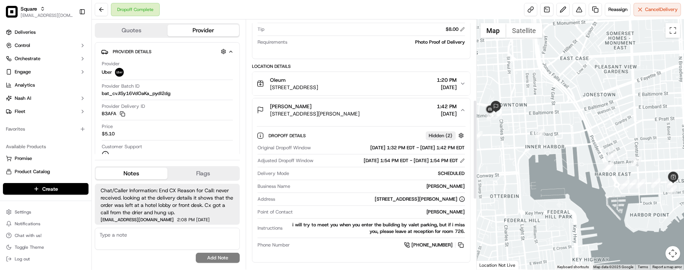
scroll to position [229, 0]
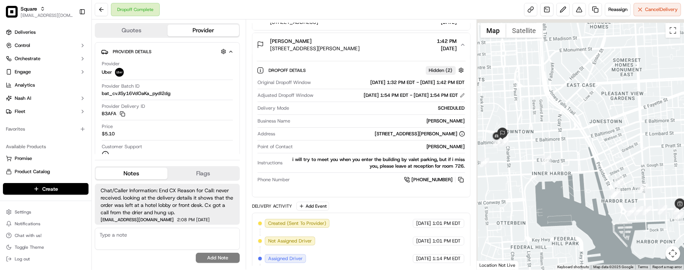
drag, startPoint x: 545, startPoint y: 130, endPoint x: 528, endPoint y: 142, distance: 21.5
click at [552, 157] on div at bounding box center [580, 144] width 207 height 250
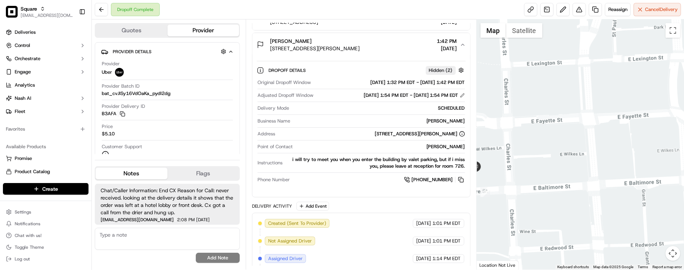
drag, startPoint x: 534, startPoint y: 137, endPoint x: 604, endPoint y: 65, distance: 100.5
click at [604, 65] on div at bounding box center [580, 144] width 207 height 250
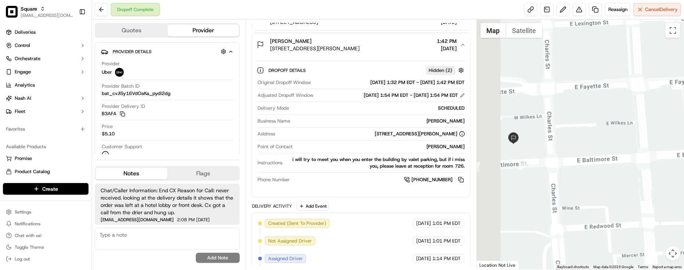
drag, startPoint x: 582, startPoint y: 88, endPoint x: 622, endPoint y: 73, distance: 42.3
click at [622, 73] on div at bounding box center [580, 144] width 207 height 250
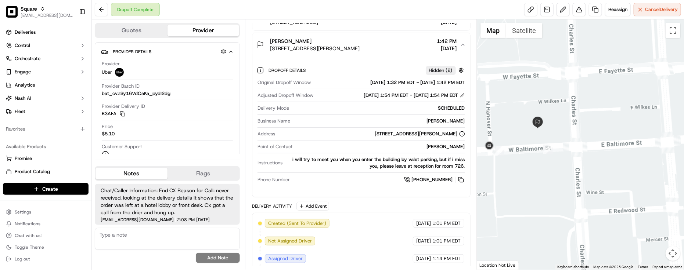
drag, startPoint x: 270, startPoint y: 48, endPoint x: 377, endPoint y: 53, distance: 107.3
click at [377, 52] on div "Patricia Mitchell 2 N Charles St, Baltimore, MD 21201, USA 1:42 PM 09/18/2025" at bounding box center [358, 44] width 203 height 15
copy span "[STREET_ADDRESS][PERSON_NAME]"
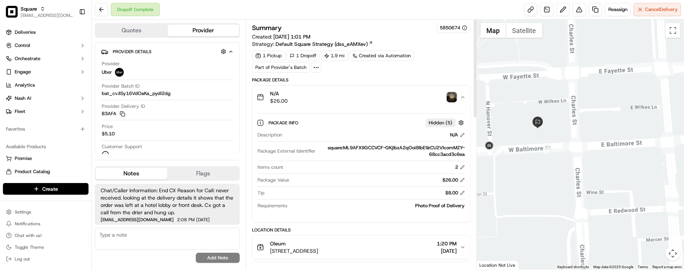
scroll to position [0, 0]
drag, startPoint x: 459, startPoint y: 104, endPoint x: 454, endPoint y: 104, distance: 5.2
click at [456, 104] on div "N/A $26.00" at bounding box center [358, 97] width 203 height 15
click at [452, 103] on img "button" at bounding box center [452, 98] width 10 height 10
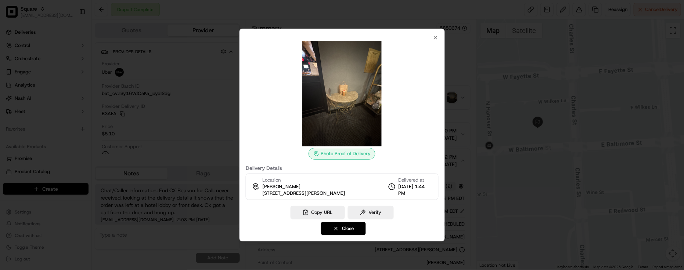
drag, startPoint x: 329, startPoint y: 212, endPoint x: 329, endPoint y: 199, distance: 13.2
click at [329, 212] on button "Copy URL" at bounding box center [317, 212] width 54 height 13
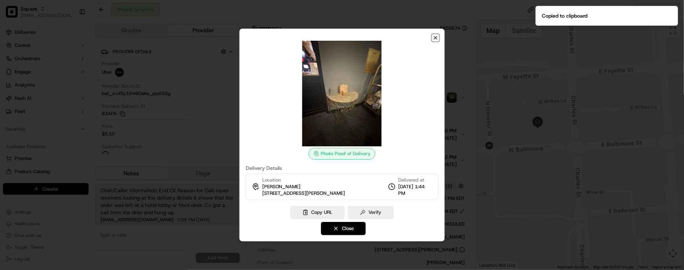
click at [433, 38] on icon "button" at bounding box center [435, 38] width 6 height 6
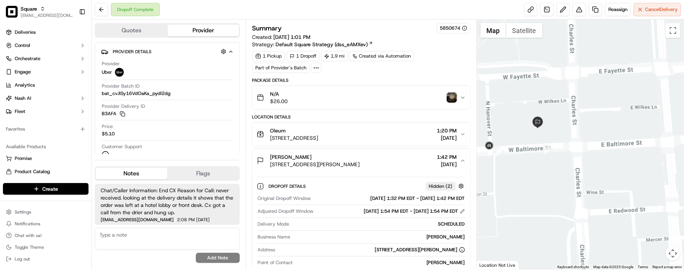
click at [371, 119] on div "Location Details" at bounding box center [361, 117] width 218 height 6
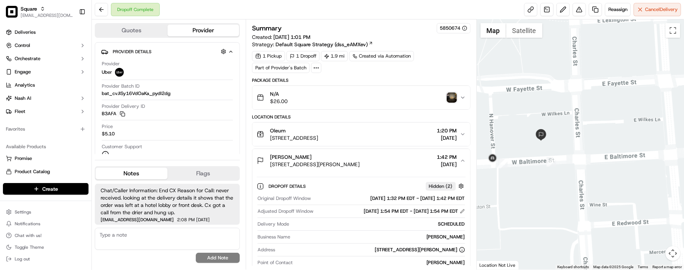
drag, startPoint x: 529, startPoint y: 128, endPoint x: 531, endPoint y: 134, distance: 6.9
click at [531, 134] on div at bounding box center [580, 144] width 207 height 250
click at [452, 78] on div "Package Details" at bounding box center [361, 80] width 218 height 6
click at [193, 4] on div "Dropoff Complete Reassign Cancel Delivery" at bounding box center [388, 9] width 592 height 19
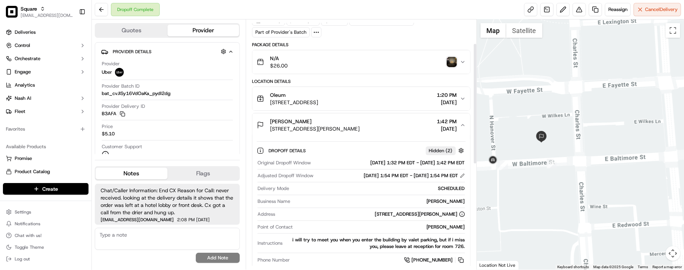
scroll to position [92, 0]
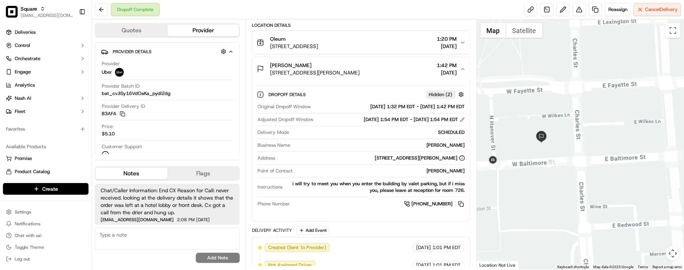
click at [451, 191] on div "i will try to meet you when you enter the building by valet parking, but if i m…" at bounding box center [375, 187] width 180 height 13
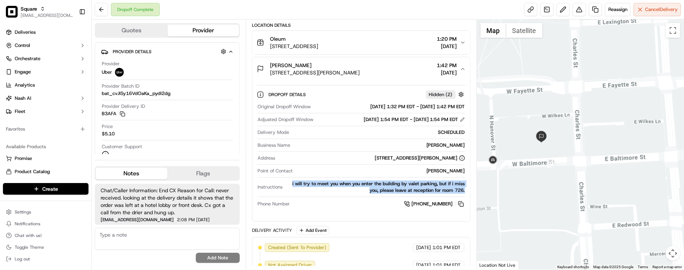
click at [451, 191] on div "i will try to meet you when you enter the building by valet parking, but if i m…" at bounding box center [375, 187] width 180 height 13
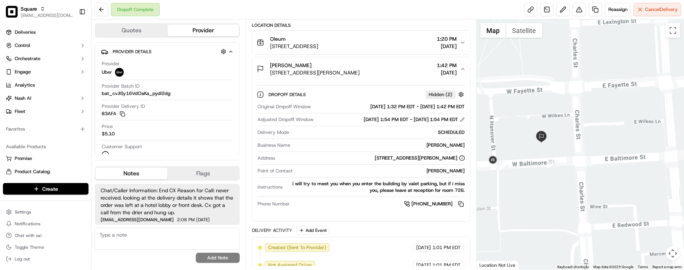
click at [401, 174] on div "[PERSON_NAME]" at bounding box center [380, 171] width 169 height 7
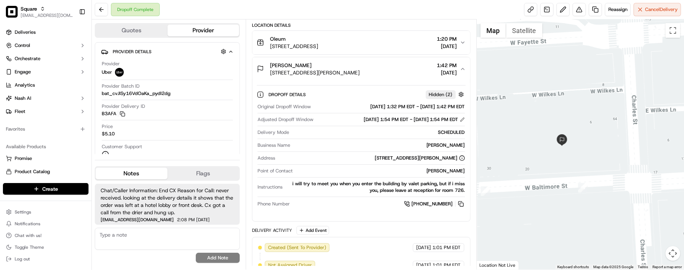
drag, startPoint x: 550, startPoint y: 131, endPoint x: 540, endPoint y: 138, distance: 11.8
click at [540, 138] on div at bounding box center [580, 144] width 207 height 250
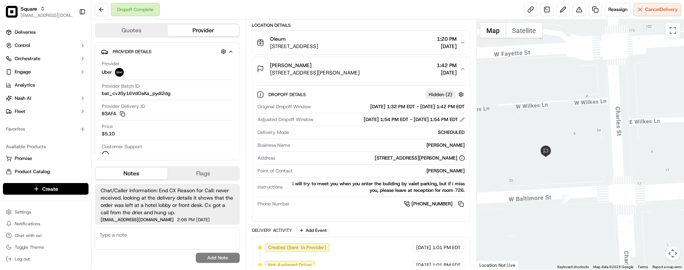
click at [325, 174] on div "[PERSON_NAME]" at bounding box center [380, 171] width 169 height 7
click at [311, 15] on div "Dropoff Complete Reassign Cancel Delivery" at bounding box center [388, 9] width 592 height 19
click at [577, 187] on div at bounding box center [580, 144] width 207 height 250
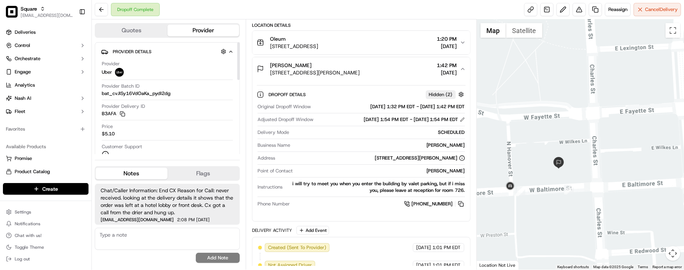
click at [316, 10] on div "Dropoff Complete Reassign Cancel Delivery" at bounding box center [388, 9] width 592 height 19
click at [172, 110] on div "Provider Delivery ID B3AFA Copy del_xyP-8dfLQhqzB9NjRLs6-g B3AFA" at bounding box center [167, 110] width 131 height 14
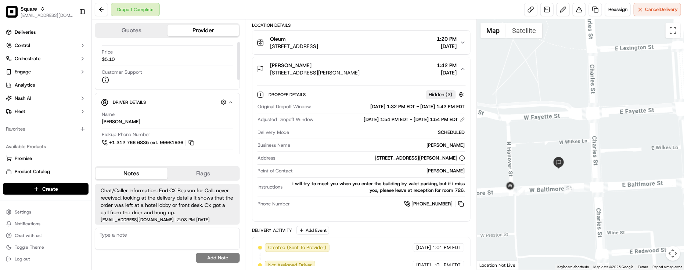
scroll to position [0, 0]
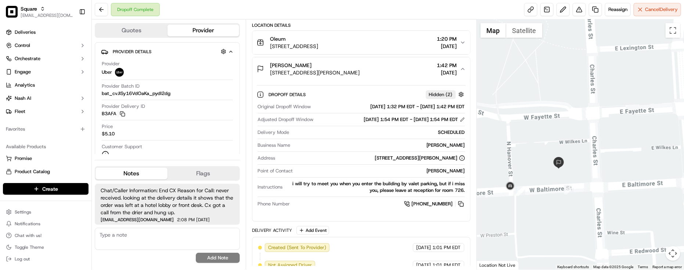
click at [350, 152] on div "Business Name Patricia Mitchell" at bounding box center [360, 147] width 207 height 10
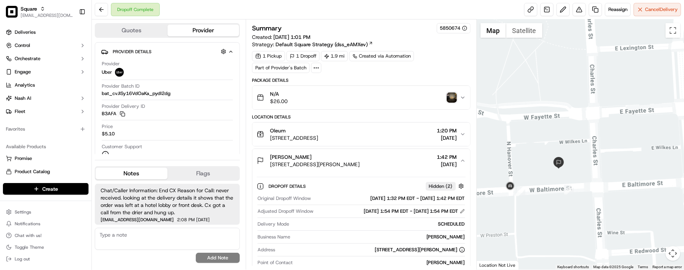
click at [359, 166] on span "[STREET_ADDRESS][PERSON_NAME]" at bounding box center [315, 164] width 90 height 7
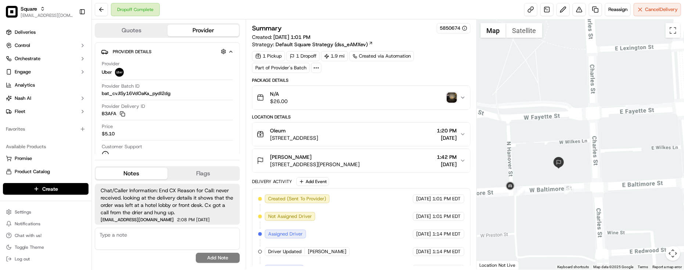
click at [359, 166] on span "[STREET_ADDRESS][PERSON_NAME]" at bounding box center [315, 164] width 90 height 7
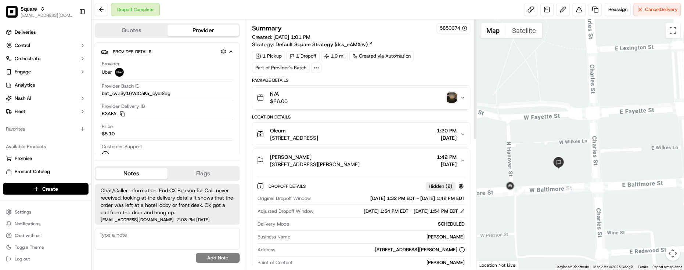
click at [372, 144] on button "Oleum [STREET_ADDRESS] 1:20 PM [DATE]" at bounding box center [361, 135] width 218 height 24
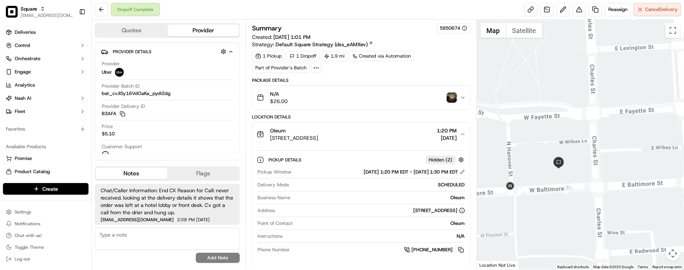
click at [372, 144] on button "Oleum [STREET_ADDRESS] 1:20 PM [DATE]" at bounding box center [361, 135] width 218 height 24
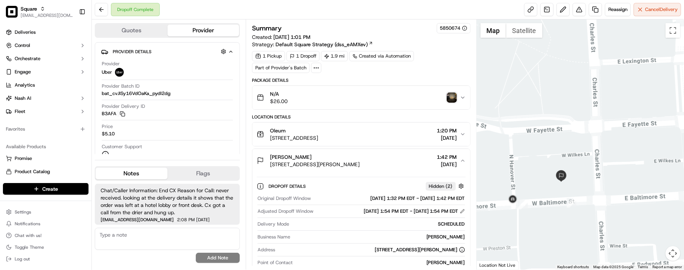
drag, startPoint x: 536, startPoint y: 169, endPoint x: 540, endPoint y: 186, distance: 17.6
click at [540, 186] on div at bounding box center [580, 144] width 207 height 250
click at [347, 166] on span "[STREET_ADDRESS][PERSON_NAME]" at bounding box center [315, 164] width 90 height 7
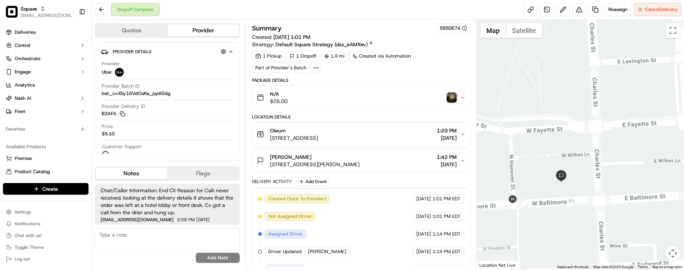
click at [304, 156] on span "[PERSON_NAME]" at bounding box center [290, 156] width 41 height 7
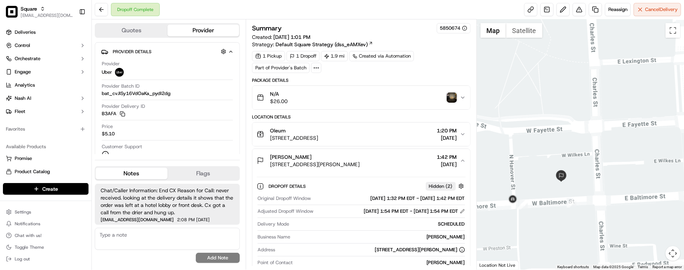
click at [304, 156] on span "[PERSON_NAME]" at bounding box center [290, 156] width 41 height 7
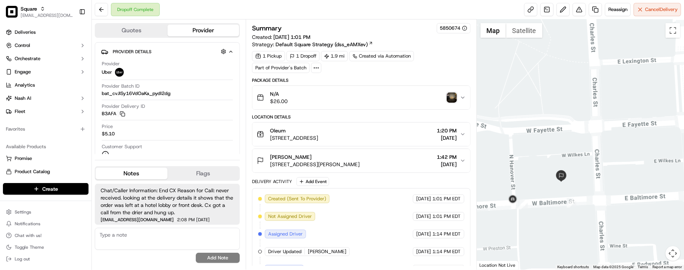
click at [304, 156] on span "[PERSON_NAME]" at bounding box center [290, 156] width 41 height 7
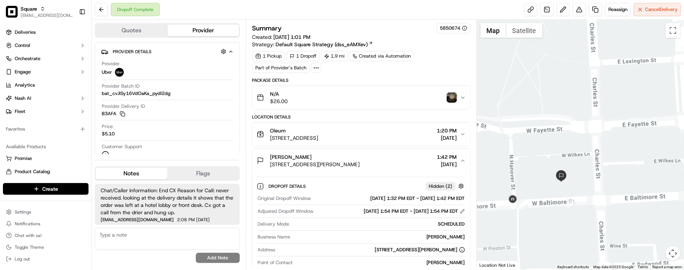
click at [304, 156] on span "[PERSON_NAME]" at bounding box center [290, 156] width 41 height 7
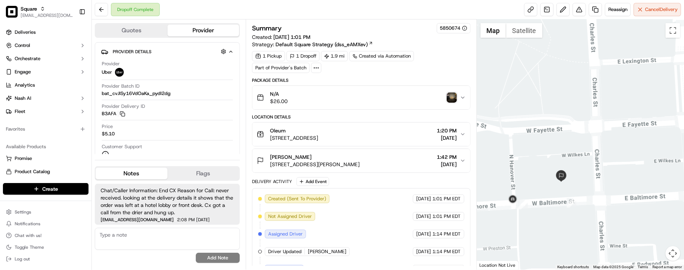
click at [452, 100] on img "button" at bounding box center [452, 98] width 10 height 10
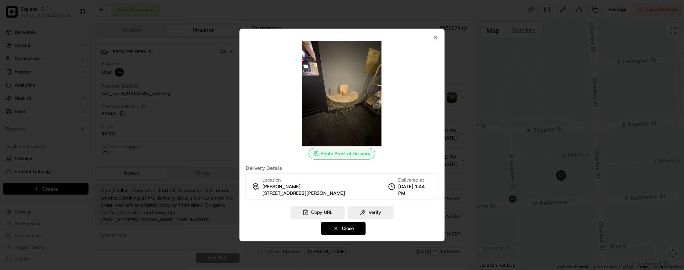
click at [452, 100] on div at bounding box center [342, 135] width 684 height 270
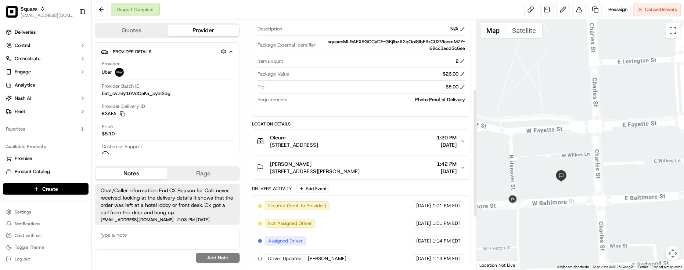
scroll to position [138, 0]
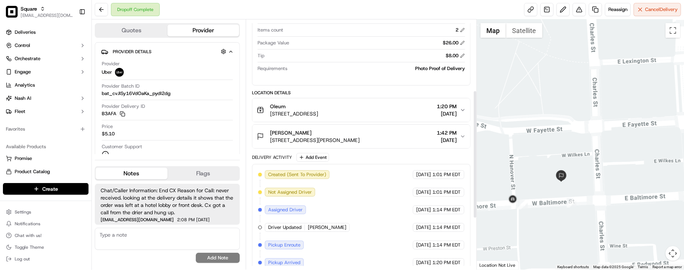
click at [370, 162] on div "Delivery Activity Add Event" at bounding box center [361, 157] width 218 height 9
click at [380, 129] on button "Patricia Mitchell 2 N Charles St, Baltimore, MD 21201, USA 1:42 PM 09/18/2025" at bounding box center [361, 137] width 218 height 24
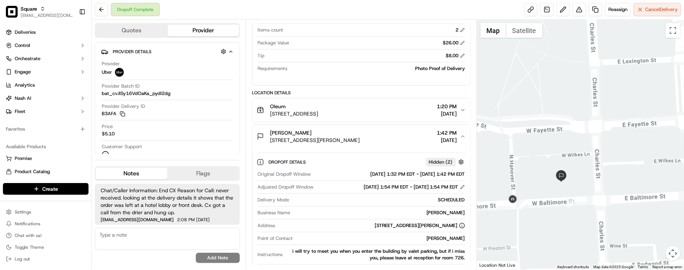
click at [381, 136] on div "Patricia Mitchell 2 N Charles St, Baltimore, MD 21201, USA 1:42 PM 09/18/2025" at bounding box center [358, 136] width 203 height 15
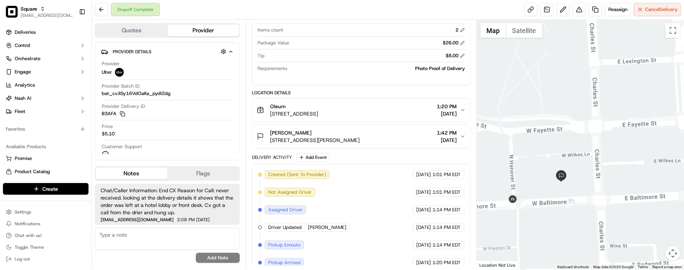
click at [382, 137] on div "Patricia Mitchell 2 N Charles St, Baltimore, MD 21201, USA 1:42 PM 09/18/2025" at bounding box center [358, 136] width 203 height 15
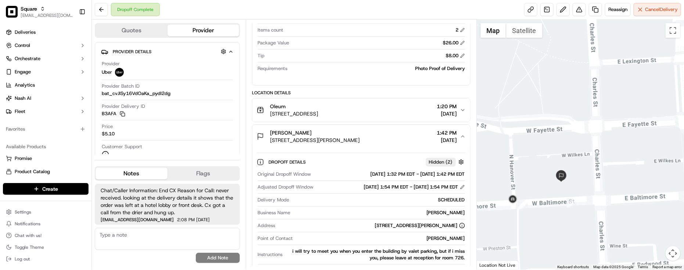
click at [382, 137] on div "Patricia Mitchell 2 N Charles St, Baltimore, MD 21201, USA 1:42 PM 09/18/2025" at bounding box center [358, 136] width 203 height 15
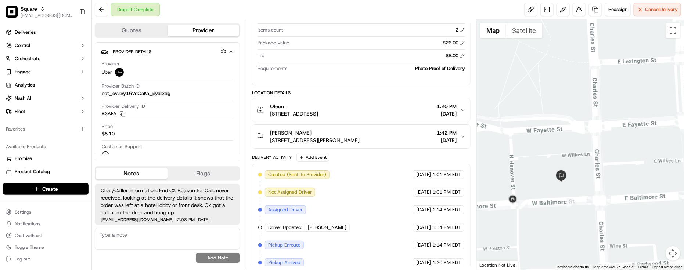
click at [382, 137] on div "Patricia Mitchell 2 N Charles St, Baltimore, MD 21201, USA 1:42 PM 09/18/2025" at bounding box center [358, 136] width 203 height 15
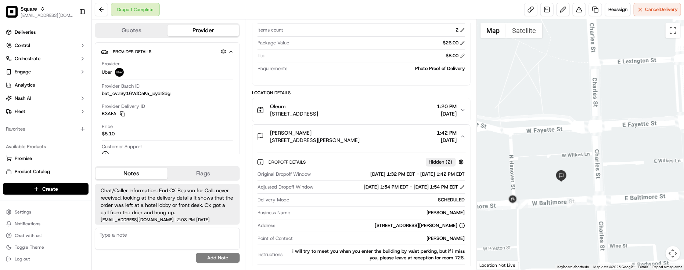
click at [382, 137] on div "Patricia Mitchell 2 N Charles St, Baltimore, MD 21201, USA 1:42 PM 09/18/2025" at bounding box center [358, 136] width 203 height 15
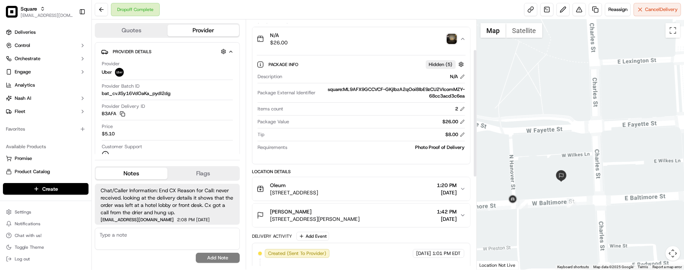
scroll to position [0, 0]
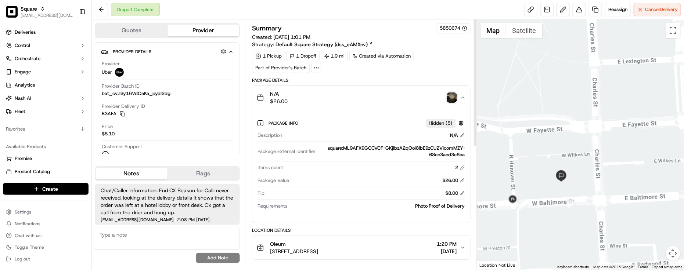
click at [451, 100] on img "button" at bounding box center [452, 98] width 10 height 10
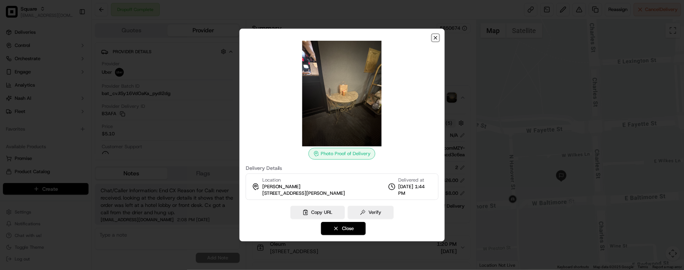
click at [432, 35] on icon "button" at bounding box center [435, 38] width 6 height 6
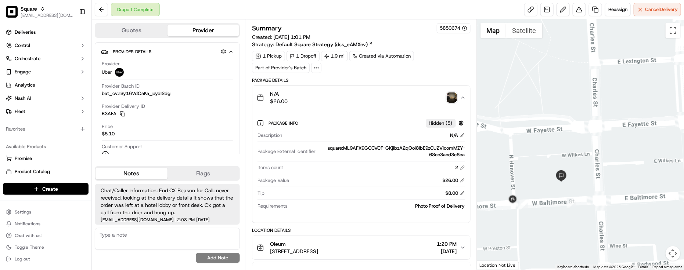
click at [424, 80] on div "Package Details" at bounding box center [361, 80] width 218 height 6
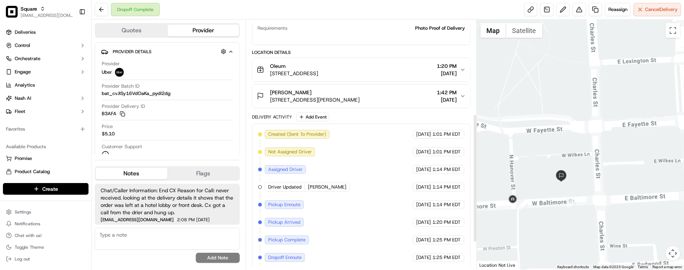
scroll to position [184, 0]
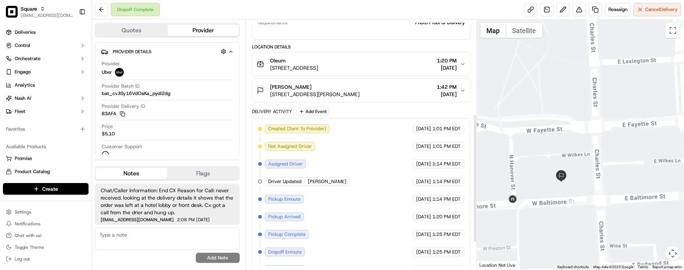
click at [381, 100] on button "Patricia Mitchell 2 N Charles St, Baltimore, MD 21201, USA 1:42 PM 09/18/2025" at bounding box center [361, 91] width 218 height 24
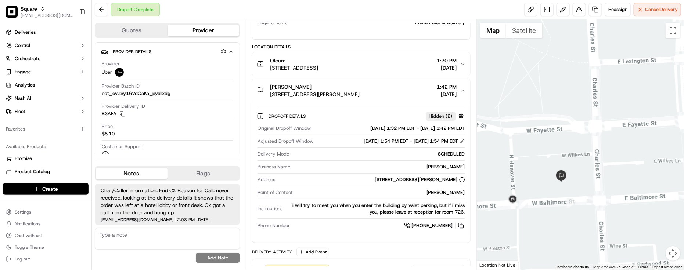
click at [382, 100] on button "Patricia Mitchell 2 N Charles St, Baltimore, MD 21201, USA 1:42 PM 09/18/2025" at bounding box center [361, 91] width 218 height 24
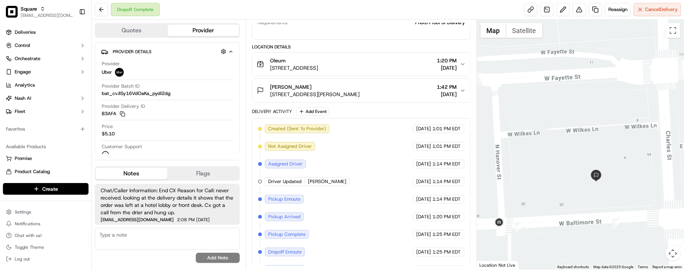
click at [380, 201] on div "Created (Sent To Provider) Uber 09/18/2025 1:01 PM EDT Not Assigned Driver Uber…" at bounding box center [361, 217] width 206 height 186
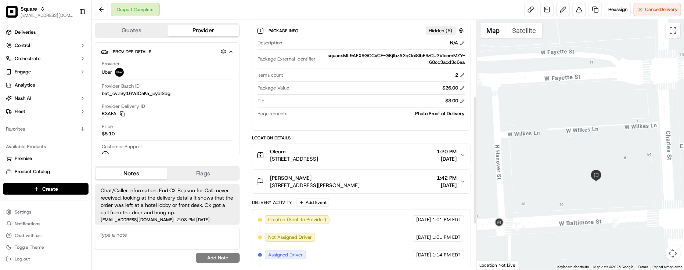
scroll to position [92, 0]
click at [394, 182] on div "Patricia Mitchell 2 N Charles St, Baltimore, MD 21201, USA 1:42 PM 09/18/2025" at bounding box center [358, 182] width 203 height 15
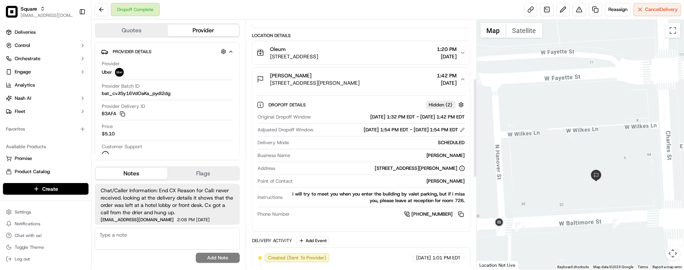
scroll to position [138, 0]
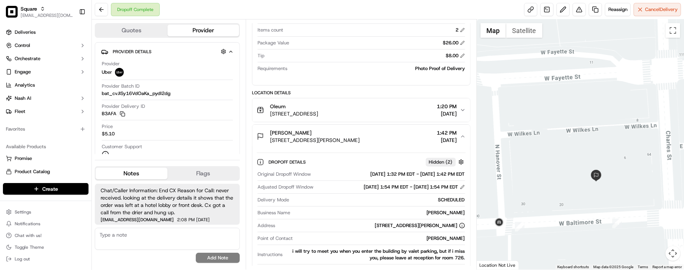
click at [338, 200] on div "SCHEDULED" at bounding box center [378, 200] width 173 height 7
click at [188, 145] on div "Customer Support" at bounding box center [167, 151] width 131 height 15
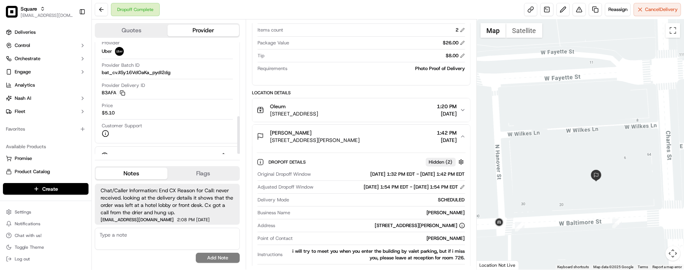
scroll to position [0, 0]
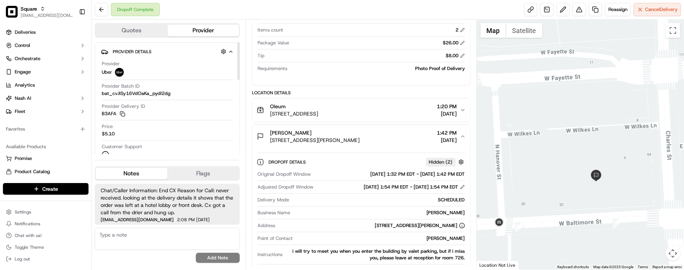
click at [341, 140] on span "[STREET_ADDRESS][PERSON_NAME]" at bounding box center [315, 140] width 90 height 7
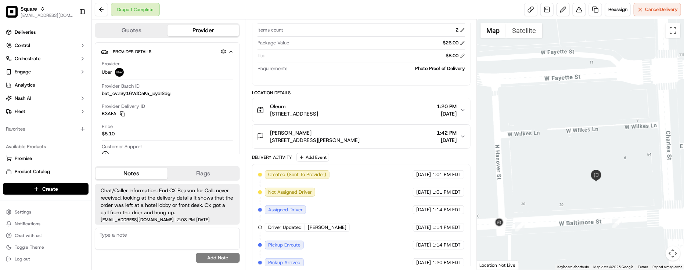
click at [356, 131] on div "[PERSON_NAME]" at bounding box center [315, 132] width 90 height 7
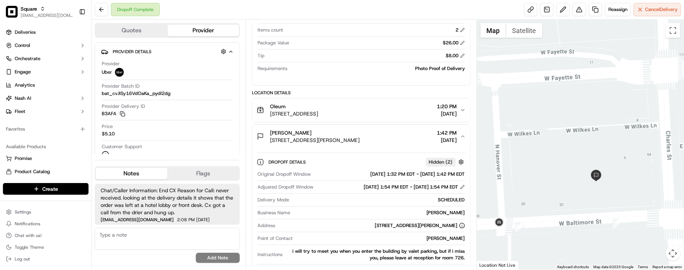
click at [381, 133] on div "Patricia Mitchell 2 N Charles St, Baltimore, MD 21201, USA 1:42 PM 09/18/2025" at bounding box center [358, 136] width 203 height 15
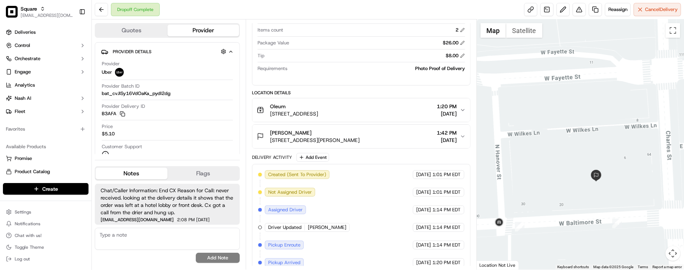
click at [318, 116] on span "[STREET_ADDRESS]" at bounding box center [294, 113] width 48 height 7
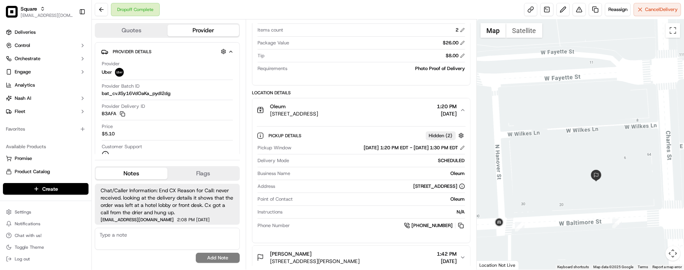
click at [318, 116] on span "[STREET_ADDRESS]" at bounding box center [294, 113] width 48 height 7
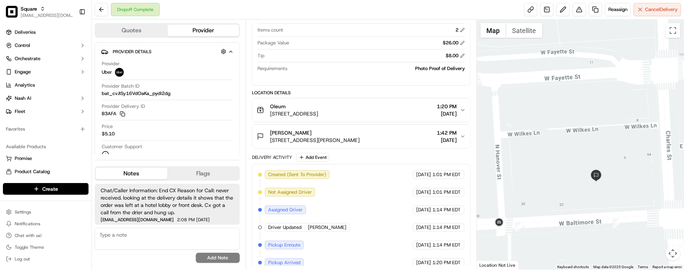
click at [384, 142] on div "Patricia Mitchell 2 N Charles St, Baltimore, MD 21201, USA 1:42 PM 09/18/2025" at bounding box center [358, 136] width 203 height 15
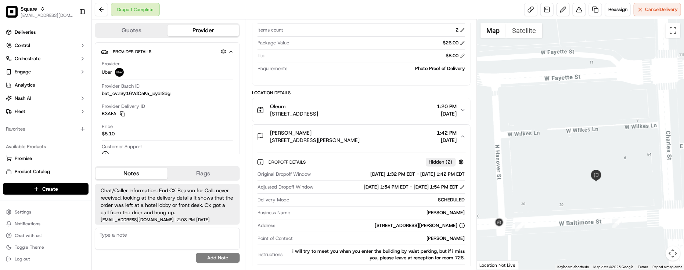
click at [384, 142] on div "Patricia Mitchell 2 N Charles St, Baltimore, MD 21201, USA 1:42 PM 09/18/2025" at bounding box center [358, 136] width 203 height 15
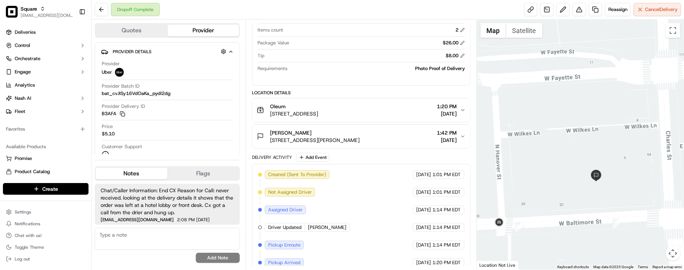
click at [364, 85] on div "Package Info Hidden ( 5 ) Description N/A Package External Identifier square:ML…" at bounding box center [361, 28] width 218 height 113
click at [437, 142] on span "[DATE]" at bounding box center [447, 140] width 20 height 7
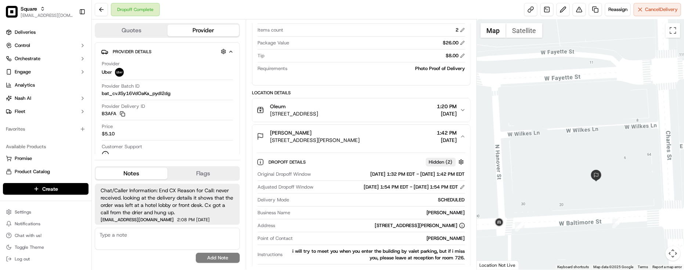
click at [357, 196] on div "Original Dropoff Window 09/18/2025 1:32 PM EDT - 09/18/2025 1:42 PM EDT Adjuste…" at bounding box center [361, 223] width 209 height 111
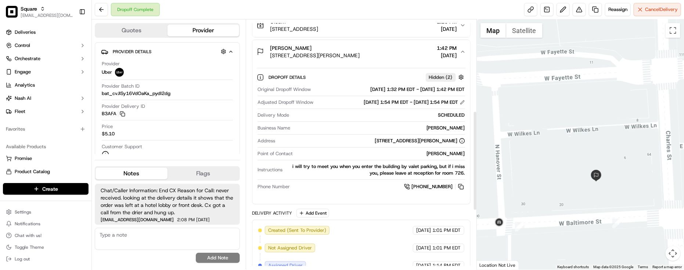
scroll to position [229, 0]
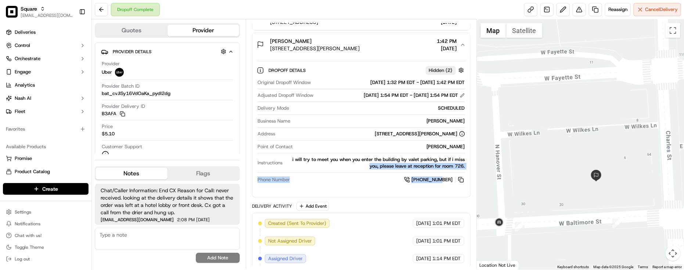
drag, startPoint x: 294, startPoint y: 166, endPoint x: 437, endPoint y: 173, distance: 143.4
click at [440, 179] on div "Original Dropoff Window 09/18/2025 1:32 PM EDT - 09/18/2025 1:42 PM EDT Adjuste…" at bounding box center [361, 131] width 209 height 111
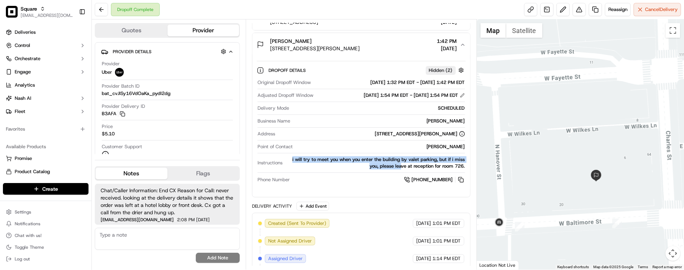
drag, startPoint x: 293, startPoint y: 157, endPoint x: 399, endPoint y: 170, distance: 107.3
click at [399, 170] on div "Original Dropoff Window 09/18/2025 1:32 PM EDT - 09/18/2025 1:42 PM EDT Adjuste…" at bounding box center [361, 131] width 209 height 111
click at [346, 137] on div "[STREET_ADDRESS][PERSON_NAME]" at bounding box center [371, 134] width 187 height 7
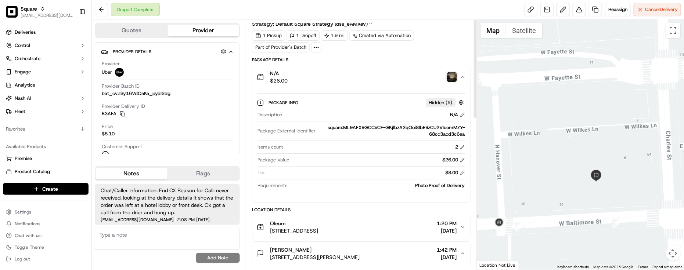
scroll to position [0, 0]
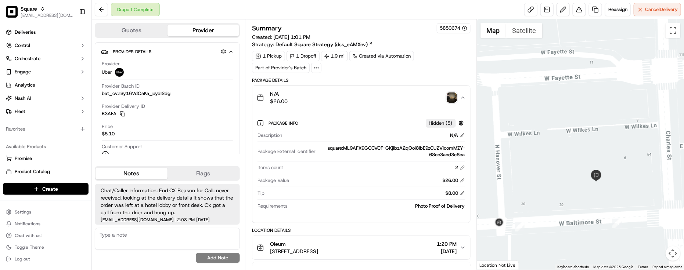
click at [408, 107] on button "N/A $26.00" at bounding box center [361, 98] width 218 height 24
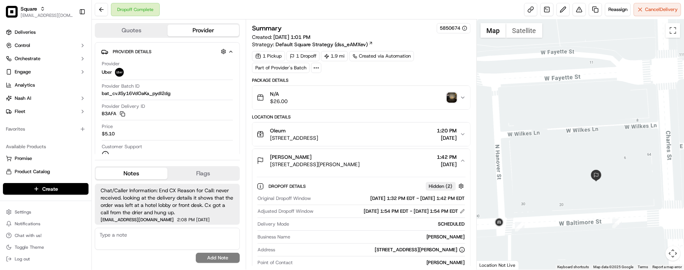
click at [452, 70] on div "1 Pickup 1 Dropoff 1.9 mi Created via Automation Part of Provider's Batch" at bounding box center [361, 62] width 218 height 22
click at [454, 62] on div "1 Pickup 1 Dropoff 1.9 mi Created via Automation Part of Provider's Batch" at bounding box center [361, 62] width 218 height 22
click at [375, 167] on div "Patricia Mitchell 2 N Charles St, Baltimore, MD 21201, USA 1:42 PM 09/18/2025" at bounding box center [358, 160] width 203 height 15
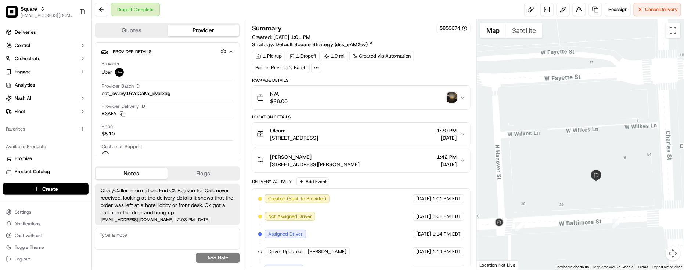
click at [447, 70] on div "1 Pickup 1 Dropoff 1.9 mi Created via Automation Part of Provider's Batch" at bounding box center [361, 62] width 218 height 22
click at [149, 129] on div "Price $5.10" at bounding box center [167, 130] width 131 height 14
click at [293, 118] on div "Location Details" at bounding box center [361, 117] width 218 height 6
drag, startPoint x: 291, startPoint y: 118, endPoint x: 258, endPoint y: 118, distance: 32.7
click at [258, 118] on div "Location Details" at bounding box center [361, 117] width 218 height 6
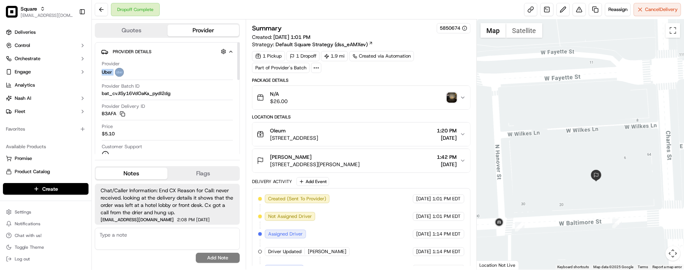
drag, startPoint x: 104, startPoint y: 72, endPoint x: 179, endPoint y: 95, distance: 78.3
click at [120, 77] on div "Provider Details Hidden ( 3 ) Provider Uber Provider Batch ID bat_cvJISy16VdOaK…" at bounding box center [167, 103] width 145 height 122
click at [401, 77] on div "Summary 5850674 Created: 09/18/2025 1:01 PM Strategy: Default Square Strategy (…" at bounding box center [361, 205] width 218 height 364
click at [355, 121] on div "Location Details Oleum 701 S Bond St, Baltimore, MD 21231, USA 1:20 PM 09/18/20…" at bounding box center [361, 143] width 218 height 59
drag, startPoint x: 413, startPoint y: 80, endPoint x: 417, endPoint y: 78, distance: 4.3
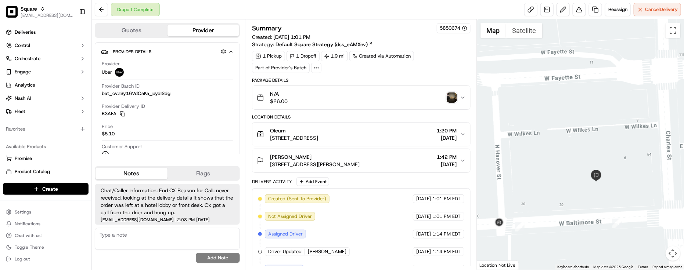
click at [415, 79] on div "Package Details" at bounding box center [361, 80] width 218 height 6
drag, startPoint x: 435, startPoint y: 63, endPoint x: 614, endPoint y: 39, distance: 180.1
click at [436, 63] on div "1 Pickup 1 Dropoff 1.9 mi Created via Automation Part of Provider's Batch" at bounding box center [361, 62] width 218 height 22
click at [159, 122] on div "Provider Uber Provider Batch ID bat_cvJISy16VdOaKa_pydI2dg Provider Delivery ID…" at bounding box center [167, 110] width 133 height 104
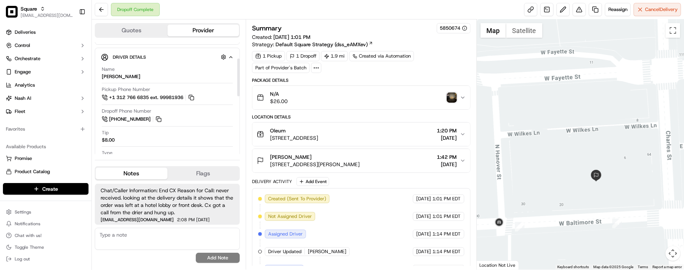
scroll to position [184, 0]
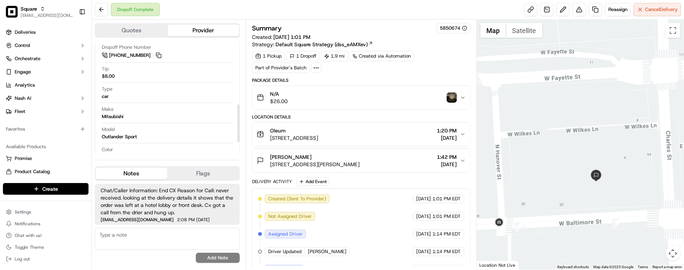
click at [440, 59] on div "1 Pickup 1 Dropoff 1.9 mi Created via Automation Part of Provider's Batch" at bounding box center [361, 62] width 218 height 22
drag, startPoint x: 437, startPoint y: 29, endPoint x: 467, endPoint y: 35, distance: 30.4
click at [467, 35] on div "Summary 5850674 Created: 09/18/2025 1:01 PM Strategy: Default Square Strategy (…" at bounding box center [361, 35] width 218 height 25
click at [441, 73] on div "1 Pickup 1 Dropoff 1.9 mi Created via Automation Part of Provider's Batch" at bounding box center [361, 62] width 218 height 22
click at [174, 123] on div "Make Mitsubishi" at bounding box center [167, 114] width 131 height 17
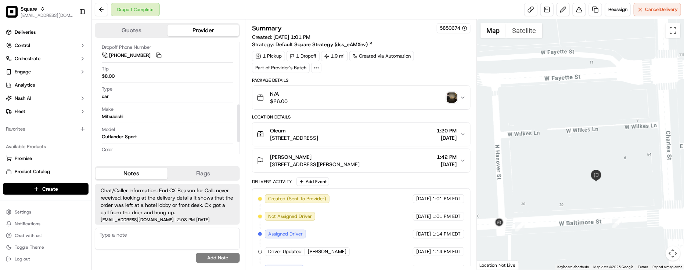
click at [453, 56] on div "1 Pickup 1 Dropoff 1.9 mi Created via Automation Part of Provider's Batch" at bounding box center [361, 62] width 218 height 22
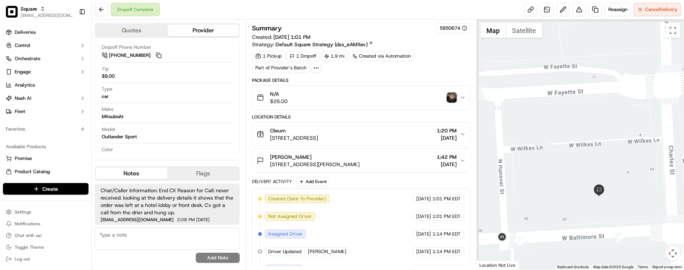
drag, startPoint x: 604, startPoint y: 165, endPoint x: 610, endPoint y: 177, distance: 13.8
click at [610, 177] on div at bounding box center [580, 144] width 207 height 250
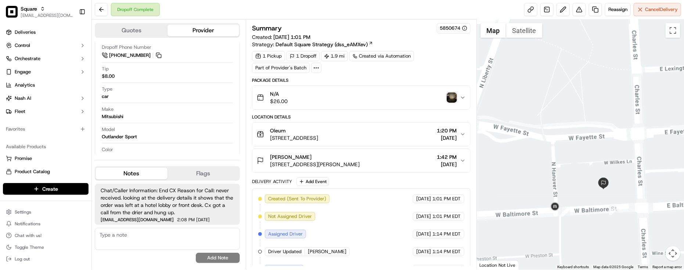
click at [439, 72] on div "1 Pickup 1 Dropoff 1.9 mi Created via Automation Part of Provider's Batch" at bounding box center [361, 62] width 218 height 22
click at [192, 243] on textarea at bounding box center [167, 239] width 145 height 22
click at [202, 243] on textarea at bounding box center [167, 239] width 145 height 22
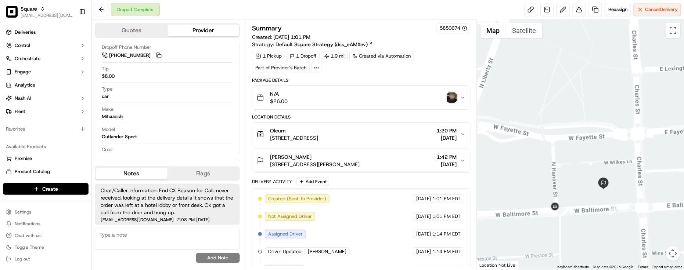
click at [210, 238] on textarea at bounding box center [167, 239] width 145 height 22
click at [111, 239] on textarea at bounding box center [167, 239] width 145 height 22
paste textarea "Caller Information: Merchant -"
click at [187, 247] on textarea "Caller Information: Merchant -" at bounding box center [167, 239] width 145 height 22
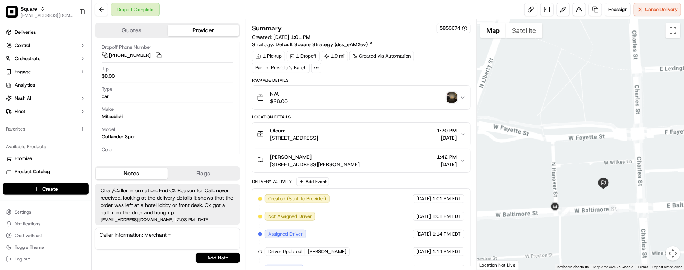
paste textarea "Reason for call: Cancellation"
drag, startPoint x: 138, startPoint y: 246, endPoint x: 209, endPoint y: 228, distance: 73.1
click at [208, 229] on textarea "Caller Information: Merchant - Reason for call: Cancellation" at bounding box center [167, 239] width 145 height 22
click at [403, 158] on div "Patricia Mitchell 2 N Charles St, Baltimore, MD 21201, USA 1:42 PM 09/18/2025" at bounding box center [358, 160] width 203 height 15
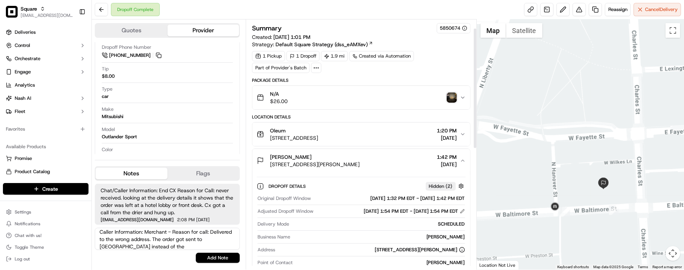
scroll to position [46, 0]
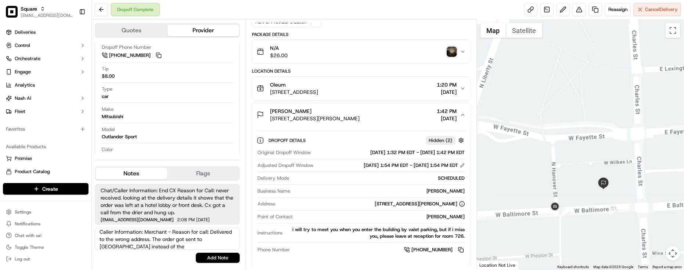
click at [221, 245] on textarea "Caller Information: Merchant - Reason for call: Delivered to the wrong address.…" at bounding box center [167, 239] width 145 height 22
type textarea "Caller Information: Merchant - Reason for call: Delivered to the wrong address.…"
click at [217, 254] on button "Add Note" at bounding box center [218, 258] width 44 height 10
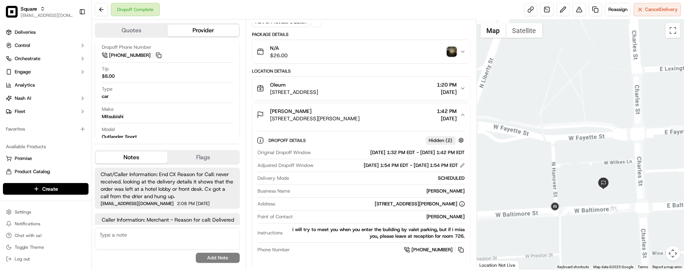
scroll to position [29, 0]
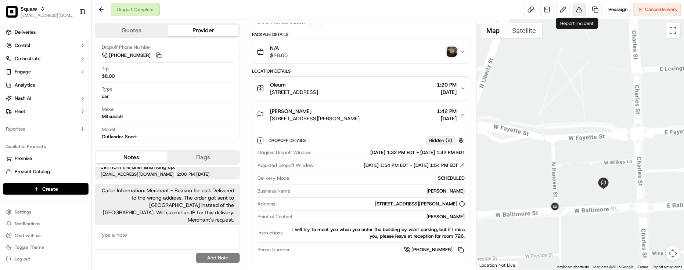
click at [574, 6] on button at bounding box center [578, 9] width 13 height 13
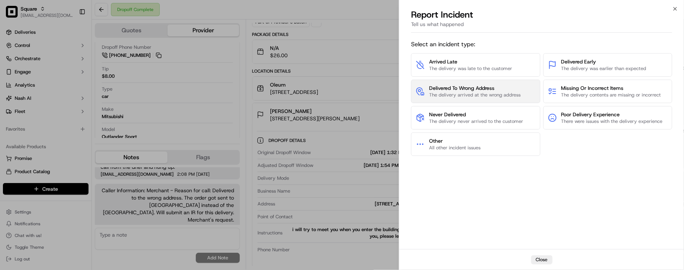
click at [514, 92] on span "The delivery arrived at the wrong address" at bounding box center [474, 95] width 91 height 7
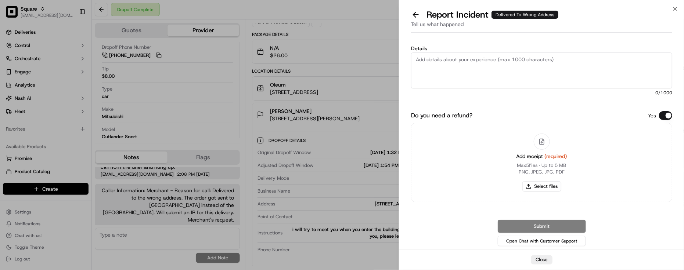
click at [659, 114] on div "Yes" at bounding box center [660, 115] width 24 height 9
click at [664, 113] on button "Do you need a refund?" at bounding box center [665, 115] width 13 height 9
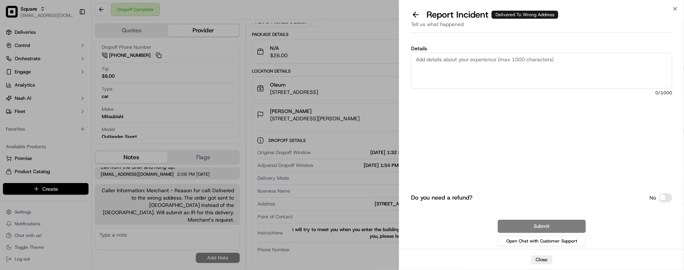
click at [586, 69] on textarea "Details" at bounding box center [541, 71] width 261 height 36
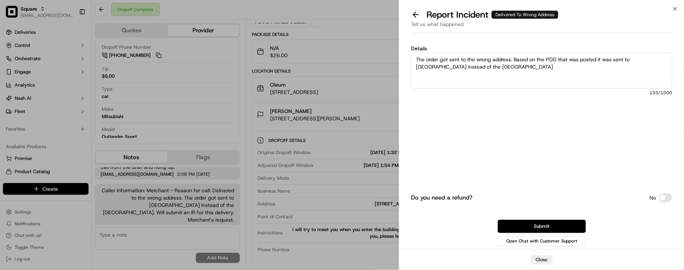
drag, startPoint x: 488, startPoint y: 70, endPoint x: 469, endPoint y: 65, distance: 19.8
click at [465, 65] on textarea "The order got sent to the wrong address. Based on the POD that was posted it wa…" at bounding box center [541, 71] width 261 height 36
click at [469, 65] on textarea "The order got sent to the wrong address. Based on the POD that was posted it wa…" at bounding box center [541, 71] width 261 height 36
paste textarea "Hotel Monaco Baltimore Inner Harbor"
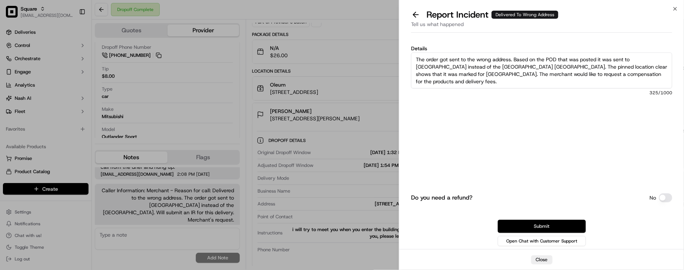
type textarea "The order got sent to the wrong address. Based on the POD that was posted it wa…"
click at [528, 225] on button "Submit" at bounding box center [542, 226] width 88 height 13
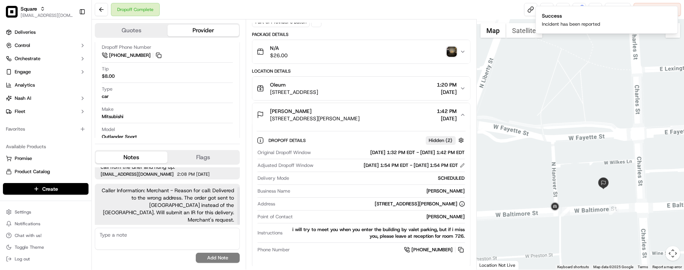
click at [176, 195] on span "Caller Information: Merchant - Reason for call: Delivered to the wrong address.…" at bounding box center [167, 205] width 133 height 37
click at [177, 203] on span "Caller Information: Merchant - Reason for call: Delivered to the wrong address.…" at bounding box center [167, 205] width 133 height 37
click at [151, 131] on div "Model Outlander Sport" at bounding box center [167, 133] width 131 height 14
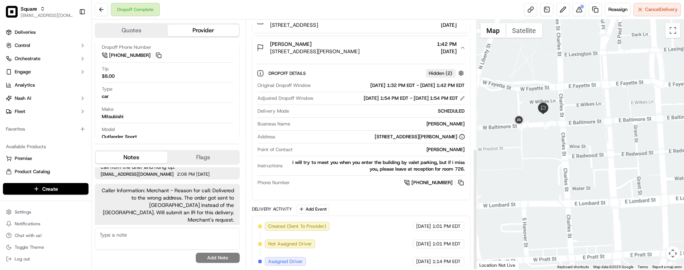
scroll to position [0, 0]
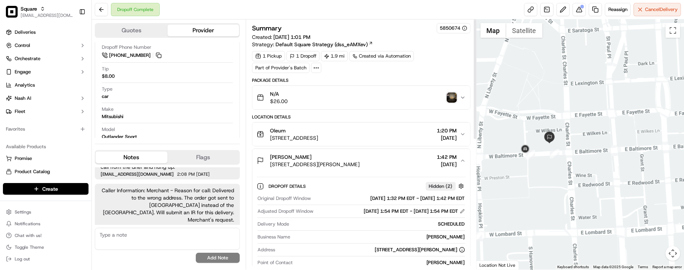
drag, startPoint x: 491, startPoint y: 131, endPoint x: 498, endPoint y: 162, distance: 32.0
click at [498, 162] on div at bounding box center [580, 144] width 207 height 250
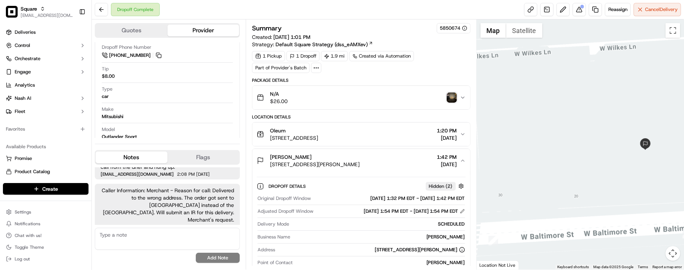
drag, startPoint x: 524, startPoint y: 130, endPoint x: 526, endPoint y: 196, distance: 66.1
click at [524, 197] on div at bounding box center [580, 144] width 207 height 250
drag, startPoint x: 538, startPoint y: 182, endPoint x: 585, endPoint y: 144, distance: 60.8
click at [585, 144] on div at bounding box center [580, 144] width 207 height 250
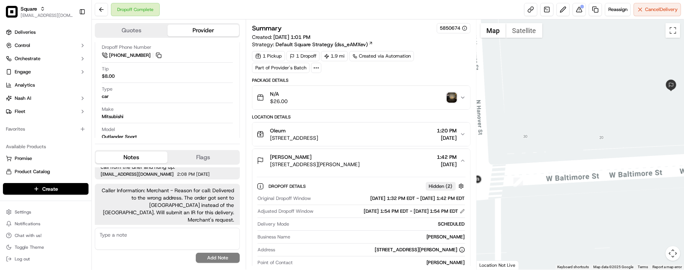
drag, startPoint x: 564, startPoint y: 133, endPoint x: 531, endPoint y: 106, distance: 42.5
click at [534, 108] on div at bounding box center [580, 144] width 207 height 250
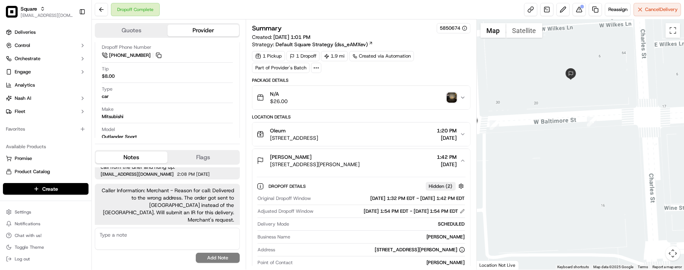
drag, startPoint x: 556, startPoint y: 126, endPoint x: 553, endPoint y: 148, distance: 22.3
click at [553, 148] on div at bounding box center [580, 144] width 207 height 250
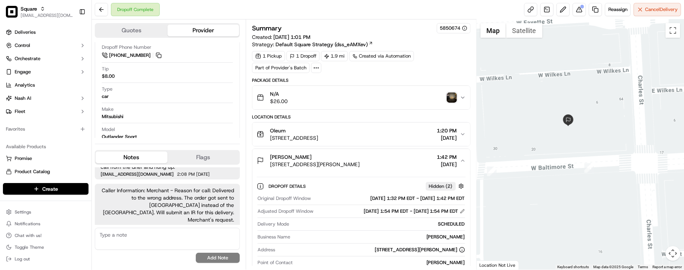
drag, startPoint x: 573, startPoint y: 120, endPoint x: 574, endPoint y: 145, distance: 25.7
click at [574, 145] on div at bounding box center [580, 144] width 207 height 250
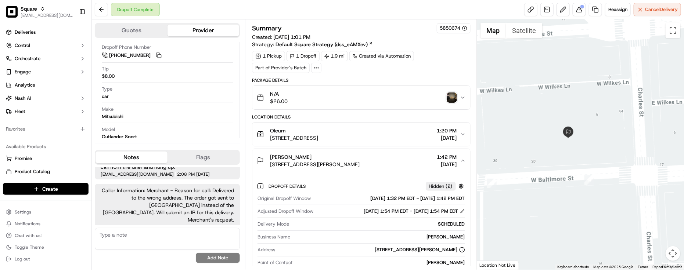
click at [344, 161] on div "[PERSON_NAME]" at bounding box center [315, 156] width 90 height 7
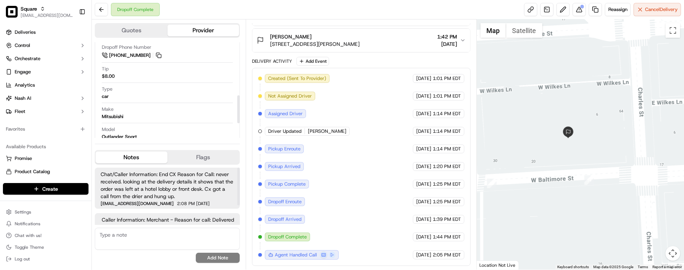
drag, startPoint x: 133, startPoint y: 113, endPoint x: 152, endPoint y: 97, distance: 24.8
click at [133, 113] on div "Make Mitsubishi" at bounding box center [167, 113] width 131 height 14
click at [576, 6] on button at bounding box center [578, 9] width 13 height 13
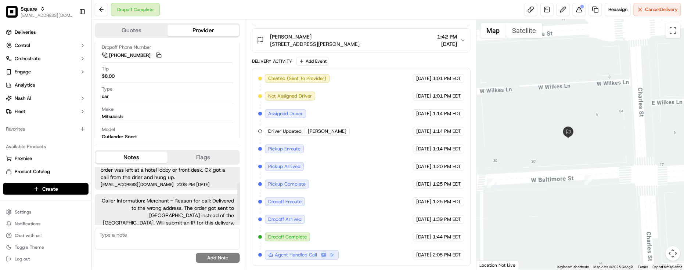
scroll to position [29, 0]
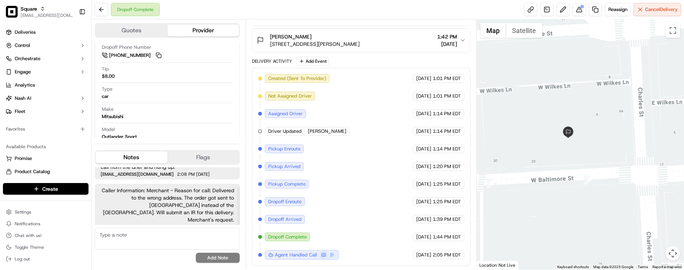
click at [395, 195] on div "Created (Sent To Provider) Uber 09/18/2025 1:01 PM EDT Not Assigned Driver Uber…" at bounding box center [361, 167] width 206 height 186
click at [579, 11] on button at bounding box center [578, 9] width 13 height 13
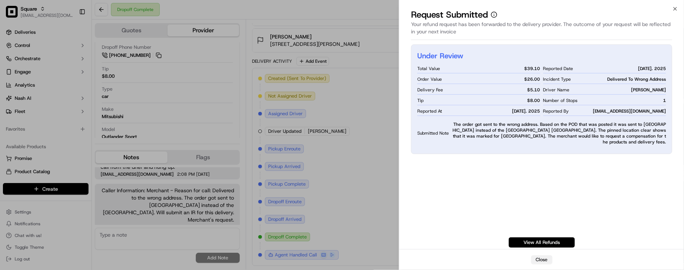
click at [540, 264] on button "Close" at bounding box center [541, 260] width 21 height 9
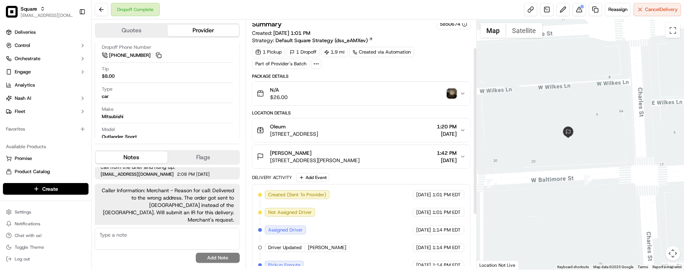
scroll to position [0, 0]
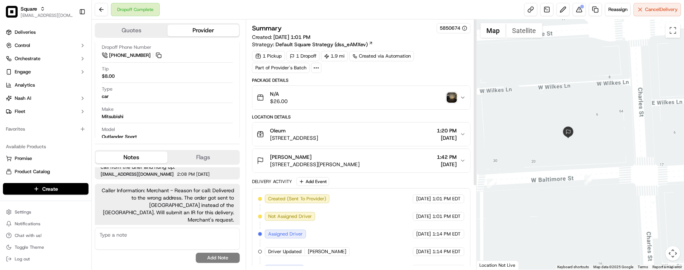
click at [448, 100] on img "button" at bounding box center [452, 98] width 10 height 10
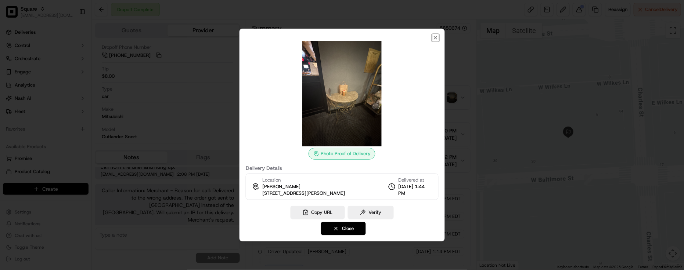
click at [439, 41] on div "Photo Proof of Delivery Delivery Details Location Patricia Mitchell 2 N Charles…" at bounding box center [341, 135] width 205 height 213
drag, startPoint x: 436, startPoint y: 39, endPoint x: 429, endPoint y: 33, distance: 9.7
click at [437, 39] on icon "button" at bounding box center [435, 38] width 6 height 6
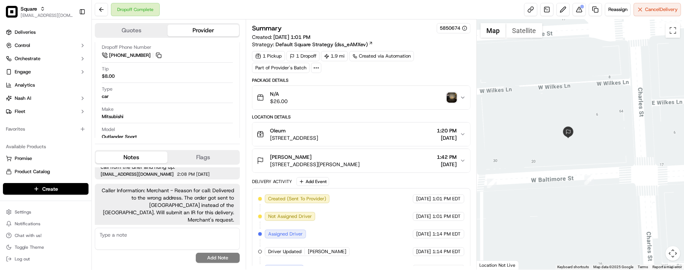
click at [386, 152] on button "Patricia Mitchell 2 N Charles St, Baltimore, MD 21201, USA 1:42 PM 09/18/2025" at bounding box center [361, 161] width 218 height 24
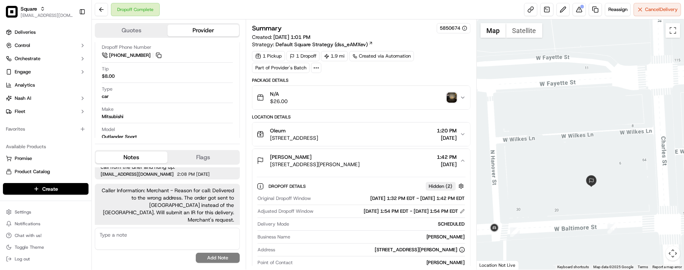
drag, startPoint x: 562, startPoint y: 163, endPoint x: 584, endPoint y: 210, distance: 51.8
click at [584, 210] on div at bounding box center [580, 144] width 207 height 250
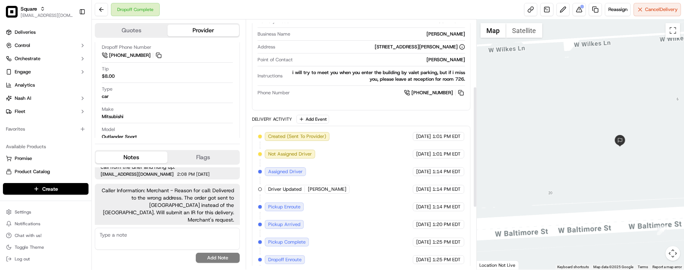
scroll to position [264, 0]
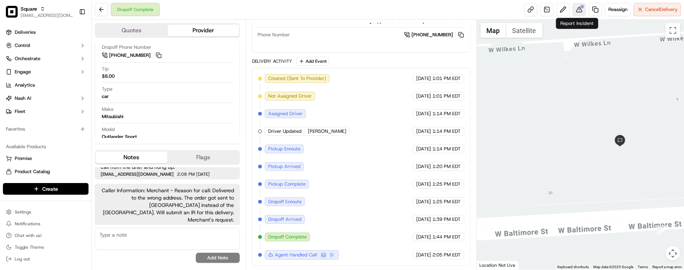
click at [573, 12] on button at bounding box center [578, 9] width 13 height 13
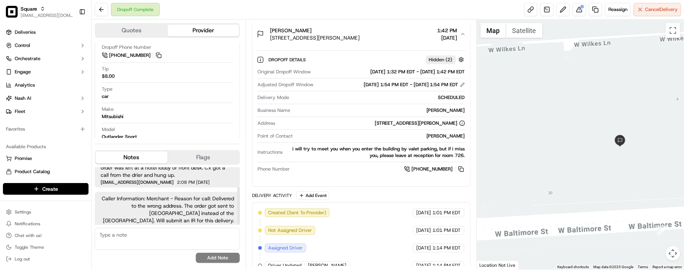
scroll to position [0, 0]
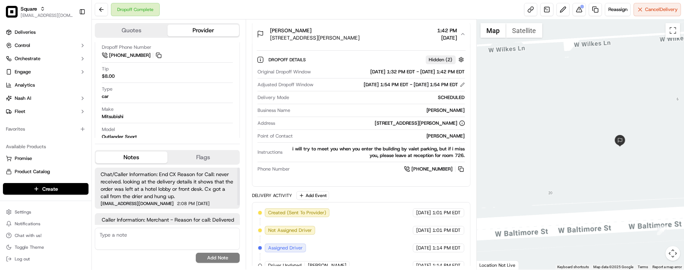
click at [183, 199] on span "Chat/Caller Information: End CX Reason for Call: never received. looking at the…" at bounding box center [167, 185] width 133 height 29
click at [184, 198] on span "Chat/Caller Information: End CX Reason for Call: never received. looking at the…" at bounding box center [167, 185] width 133 height 29
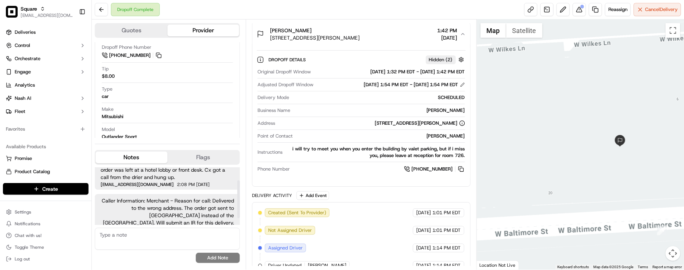
scroll to position [29, 0]
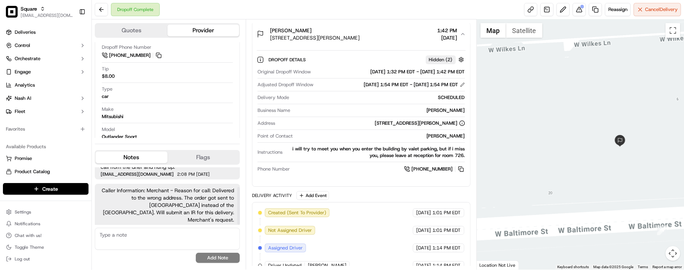
click at [210, 199] on span "Caller Information: Merchant - Reason for call: Delivered to the wrong address.…" at bounding box center [167, 205] width 133 height 37
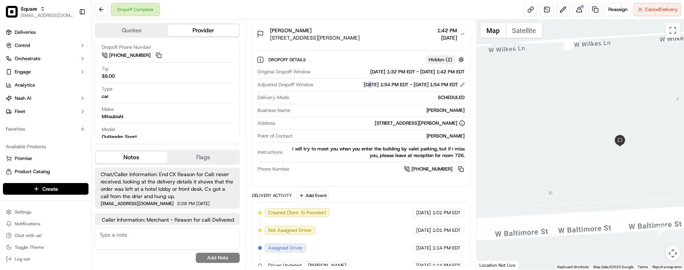
click at [364, 88] on div "09/18/2025 1:54 PM EDT - 09/18/2025 1:54 PM EDT" at bounding box center [414, 85] width 101 height 7
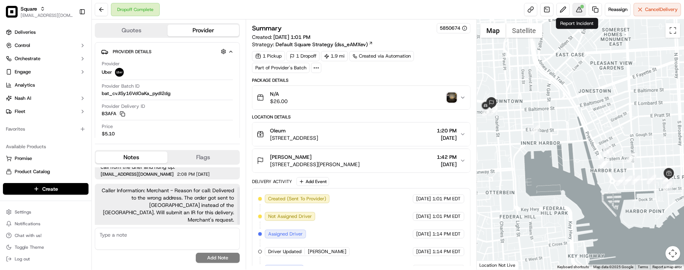
click at [575, 11] on button at bounding box center [578, 9] width 13 height 13
click at [379, 142] on div "Oleum [STREET_ADDRESS] 1:20 PM [DATE]" at bounding box center [358, 134] width 203 height 15
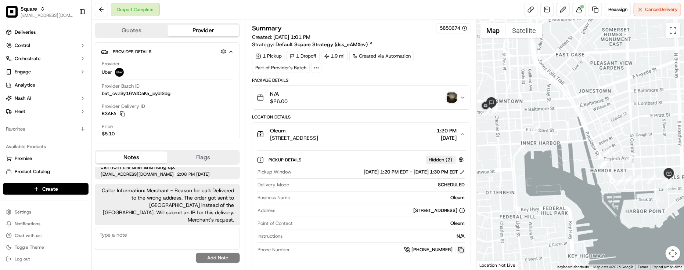
click at [461, 254] on button at bounding box center [461, 250] width 8 height 8
click at [421, 224] on div "Oleum" at bounding box center [380, 223] width 169 height 7
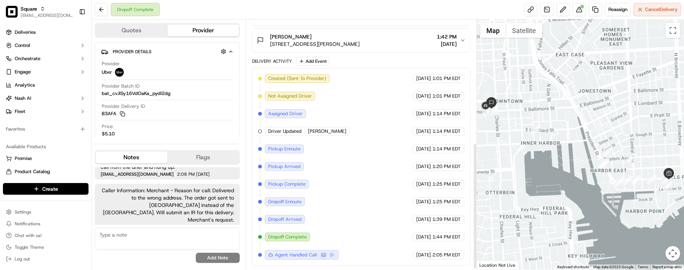
scroll to position [61, 0]
